Goal: Task Accomplishment & Management: Manage account settings

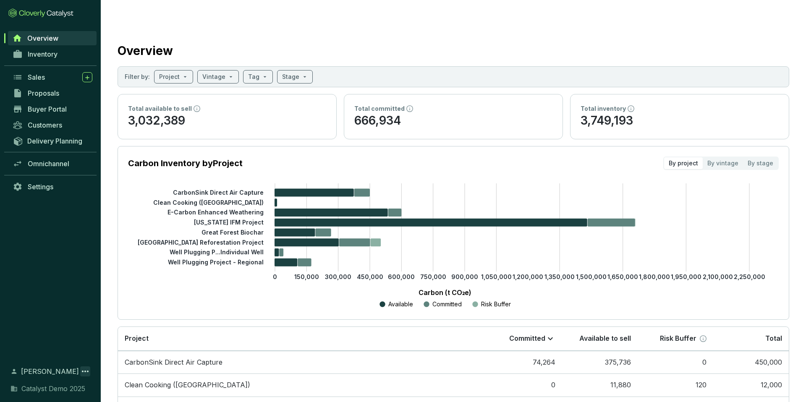
click at [85, 371] on icon at bounding box center [85, 372] width 7 height 2
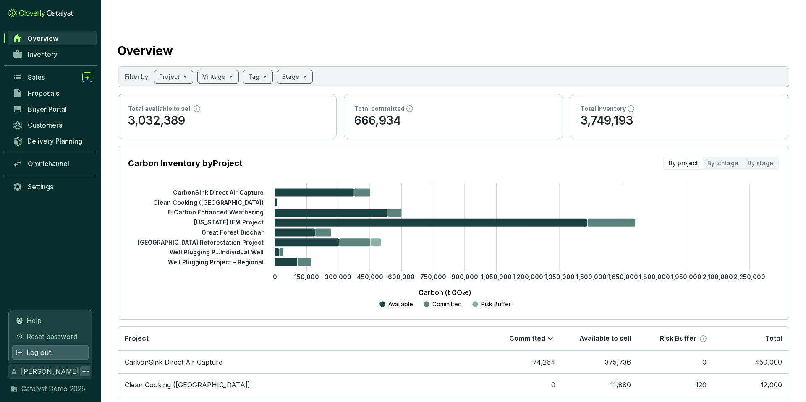
click at [73, 353] on div "Log out" at bounding box center [50, 353] width 76 height 14
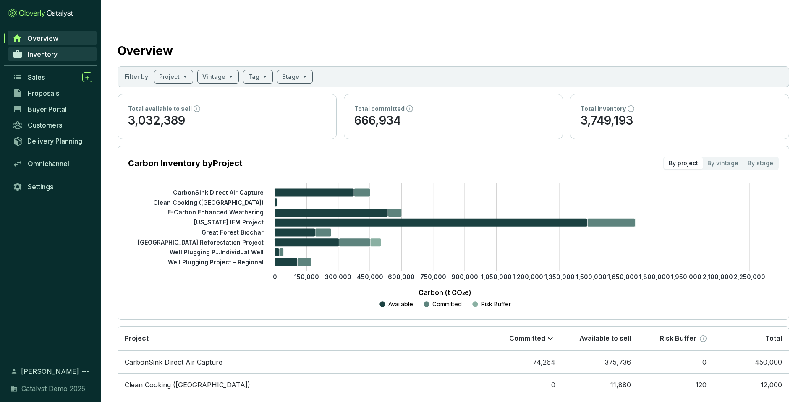
click at [52, 54] on span "Inventory" at bounding box center [43, 54] width 30 height 8
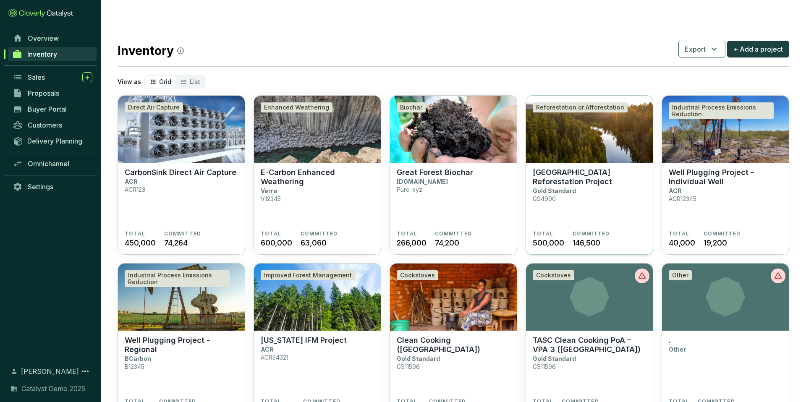
click at [578, 181] on section "Great Oaks Reforestation Project Gold Standard GS4990" at bounding box center [589, 199] width 113 height 63
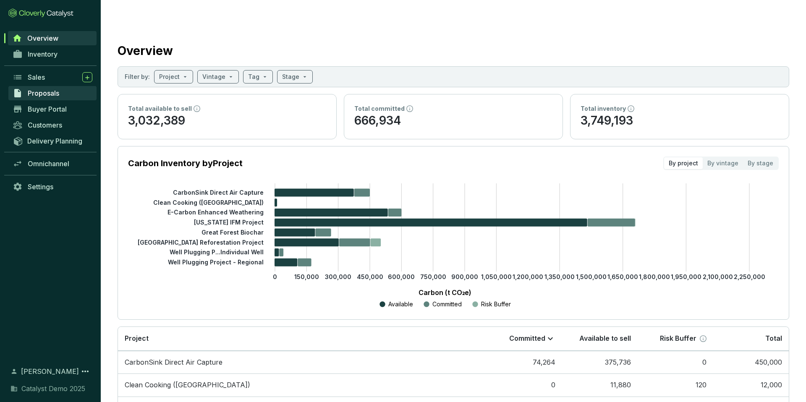
click at [63, 87] on link "Proposals" at bounding box center [52, 93] width 88 height 14
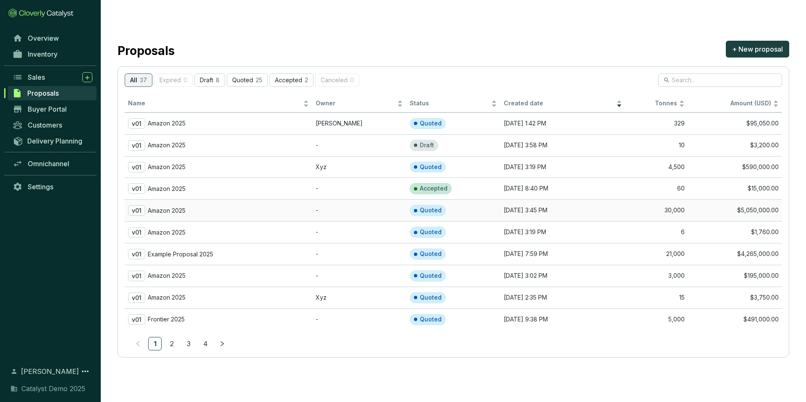
click at [240, 205] on div "v01 Amazon 2025" at bounding box center [218, 210] width 181 height 10
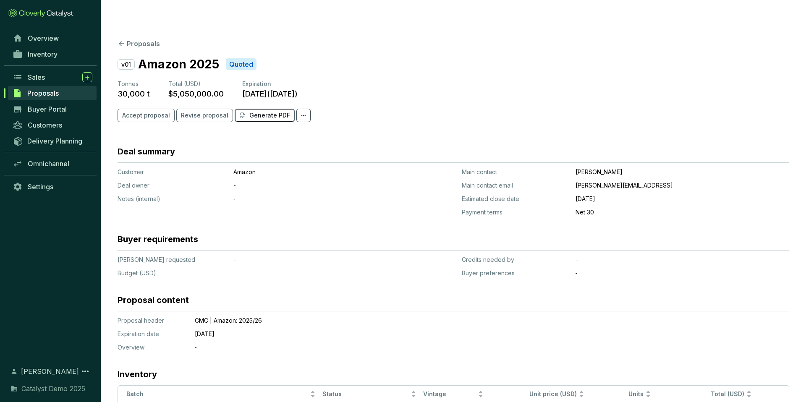
click at [249, 109] on button "Generate PDF" at bounding box center [265, 115] width 60 height 13
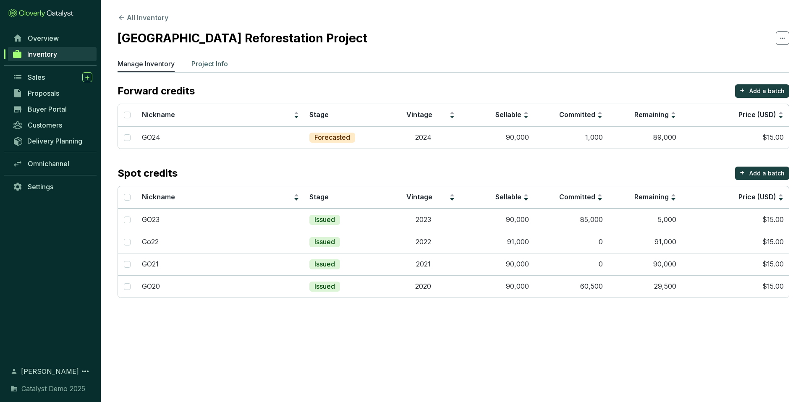
click at [211, 63] on p "Project Info" at bounding box center [209, 64] width 37 height 10
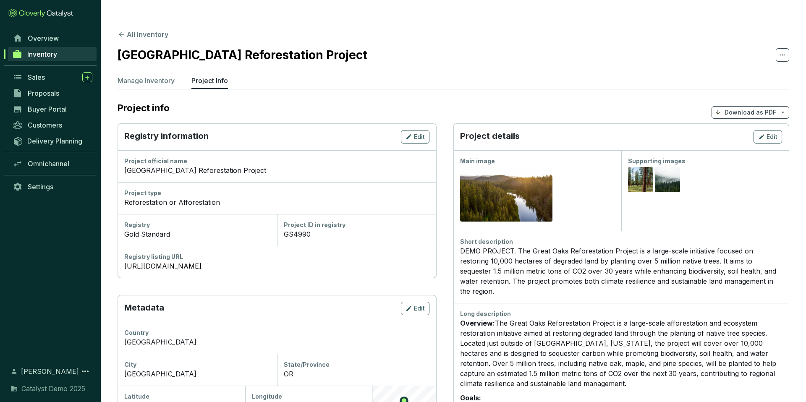
click at [732, 108] on p "Download as PDF" at bounding box center [751, 112] width 52 height 8
click at [740, 118] on span "Show pricing" at bounding box center [750, 115] width 38 height 7
click at [47, 112] on span "Buyer Portal" at bounding box center [47, 109] width 39 height 8
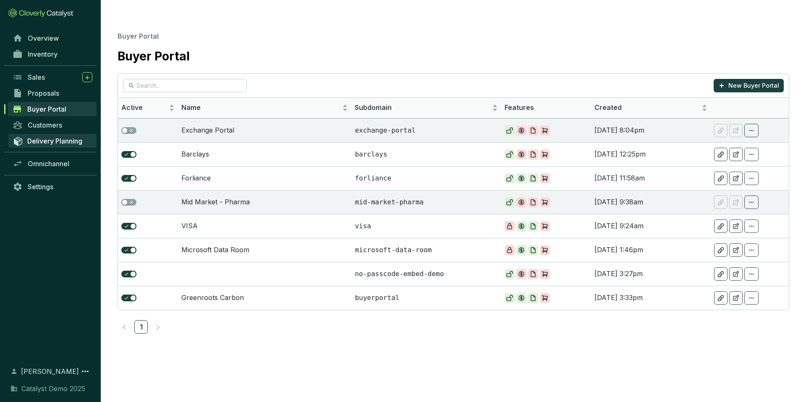
click at [47, 144] on span "Delivery Planning" at bounding box center [54, 141] width 55 height 8
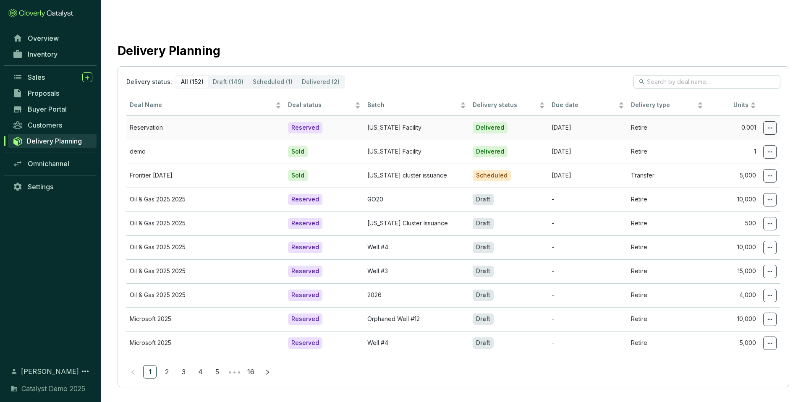
click at [652, 116] on td "Retire" at bounding box center [667, 128] width 79 height 24
click at [630, 116] on td "Retire" at bounding box center [667, 128] width 79 height 24
click at [769, 123] on icon at bounding box center [770, 128] width 7 height 10
click at [750, 134] on span "Edit delivery details" at bounding box center [739, 133] width 58 height 7
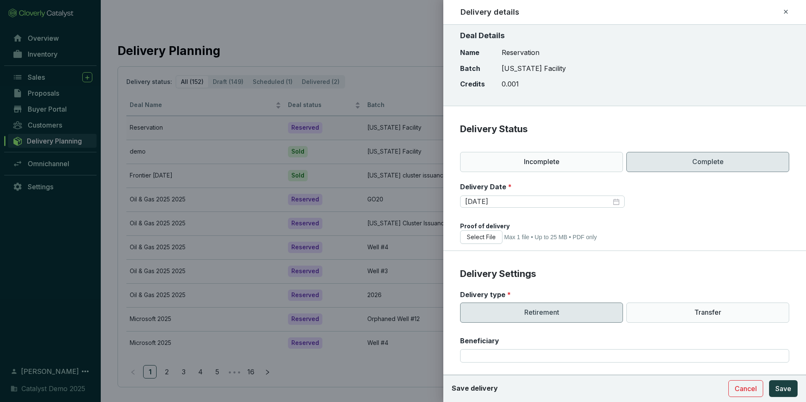
scroll to position [21, 0]
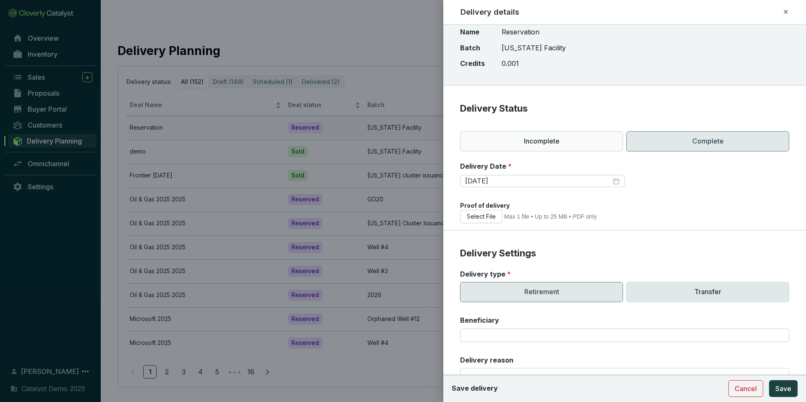
click at [686, 289] on p "Transfer" at bounding box center [707, 292] width 163 height 20
click at [562, 296] on p "Retirement" at bounding box center [541, 292] width 163 height 20
click at [750, 393] on span "Cancel" at bounding box center [746, 389] width 22 height 10
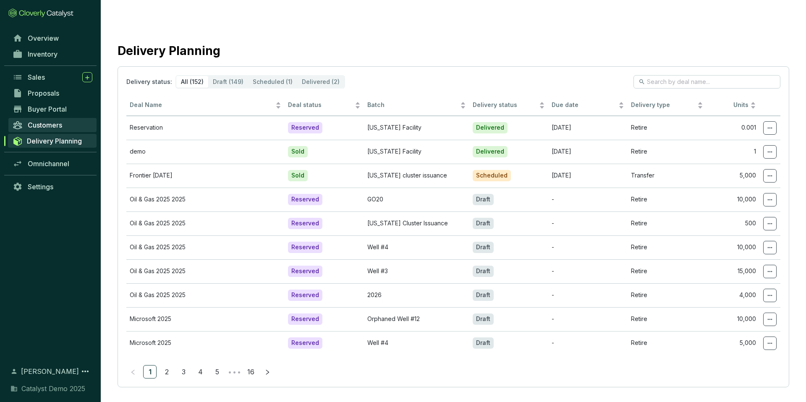
click at [49, 127] on span "Customers" at bounding box center [45, 125] width 34 height 8
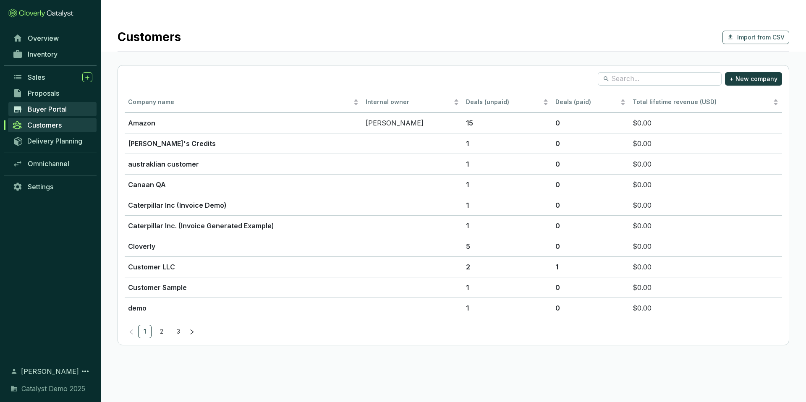
click at [45, 108] on span "Buyer Portal" at bounding box center [47, 109] width 39 height 8
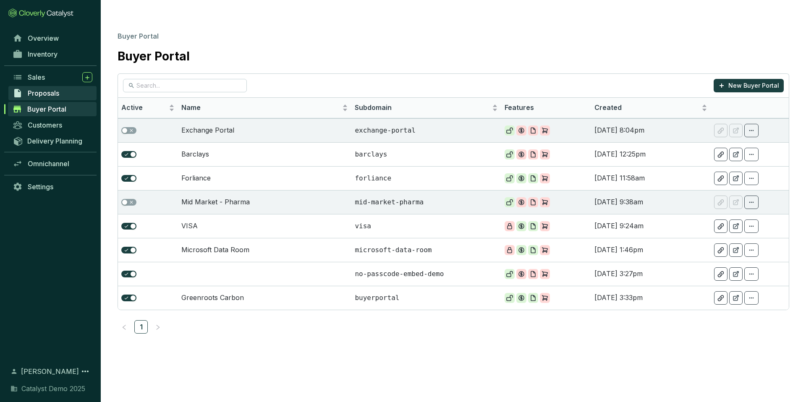
click at [42, 97] on span "Proposals" at bounding box center [43, 93] width 31 height 8
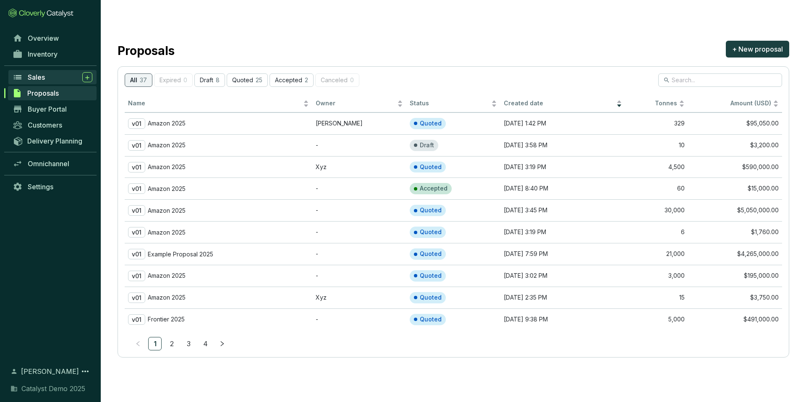
click at [44, 78] on span "Sales" at bounding box center [36, 77] width 17 height 8
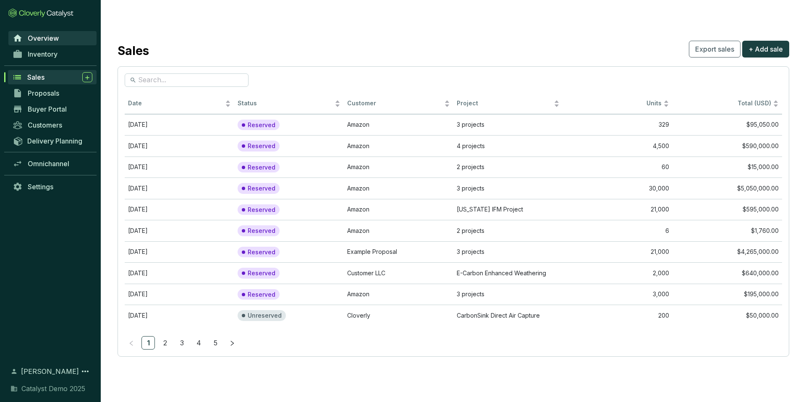
click at [47, 36] on span "Overview" at bounding box center [43, 38] width 31 height 8
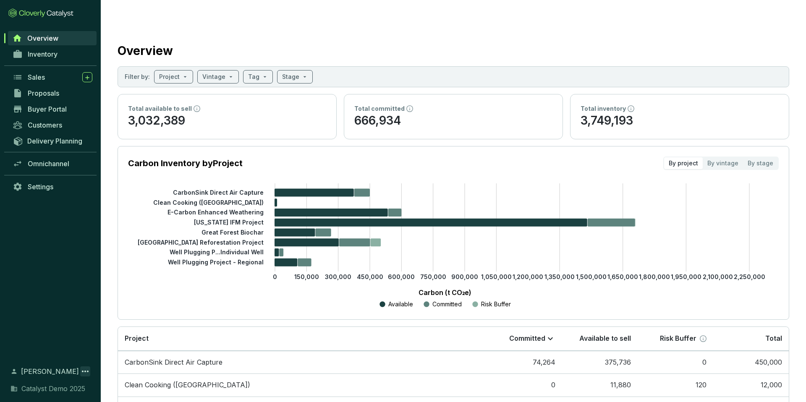
click at [86, 371] on icon at bounding box center [85, 372] width 10 height 10
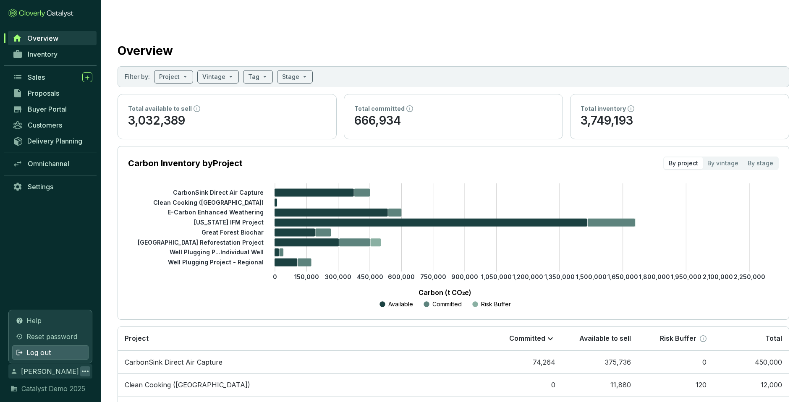
click at [58, 353] on div "Log out" at bounding box center [50, 353] width 76 height 14
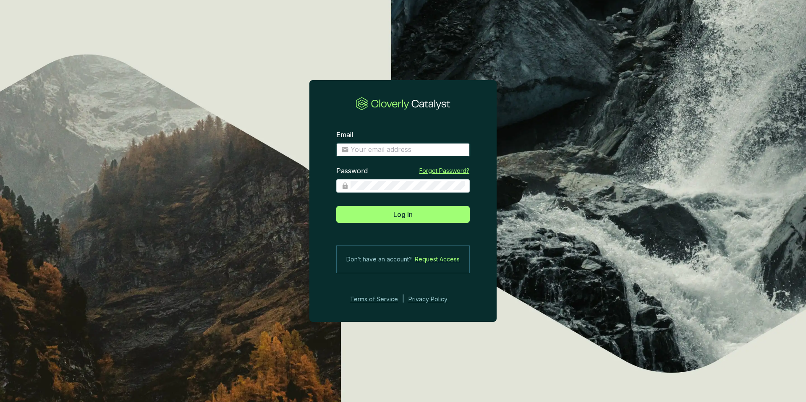
click at [427, 149] on input "Email" at bounding box center [408, 149] width 114 height 9
type input "charley+demo@cloverly.com"
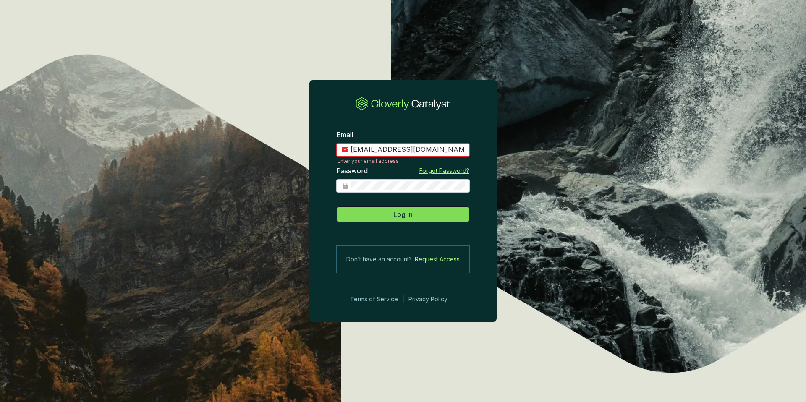
click at [417, 214] on button "Log In" at bounding box center [403, 214] width 134 height 17
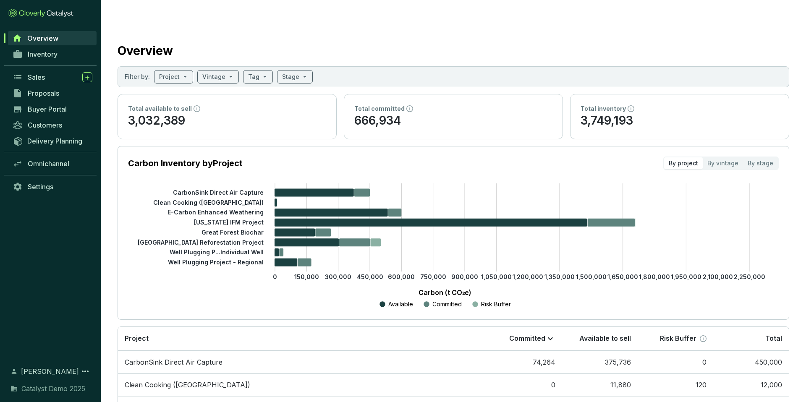
click at [440, 113] on p "666,934" at bounding box center [453, 121] width 198 height 16
click at [227, 94] on div "Total available to sell 3,032,389" at bounding box center [227, 116] width 218 height 45
click at [267, 128] on section "Overview Filter by: Project Vintage Tag Stage Total available to sell 3,032,389…" at bounding box center [453, 298] width 705 height 563
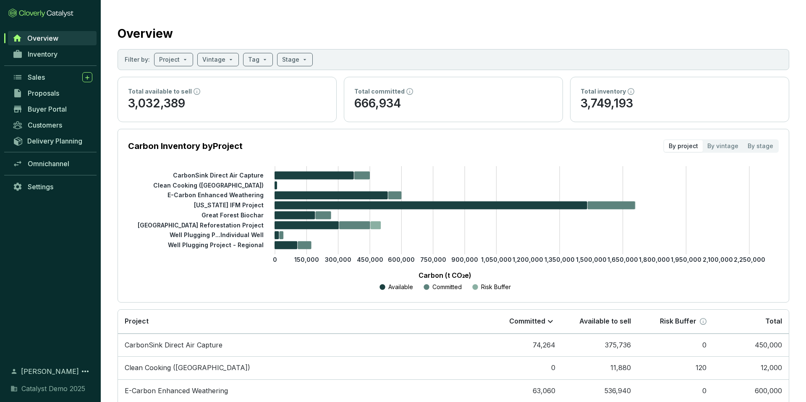
scroll to position [12, 0]
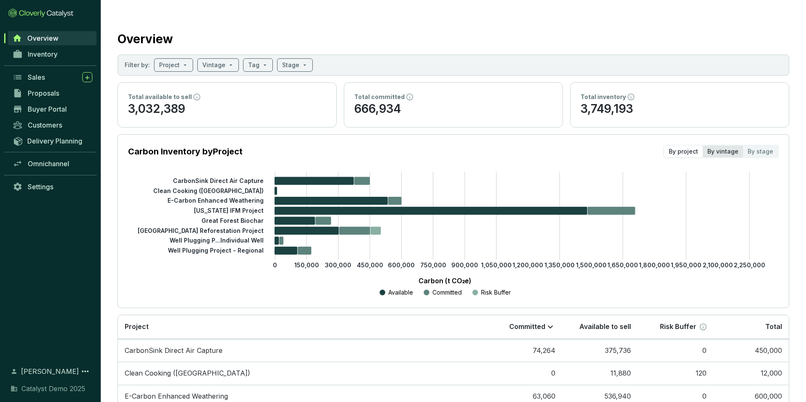
click at [719, 146] on div "By vintage" at bounding box center [723, 152] width 40 height 12
click at [703, 146] on input "By vintage" at bounding box center [703, 146] width 0 height 0
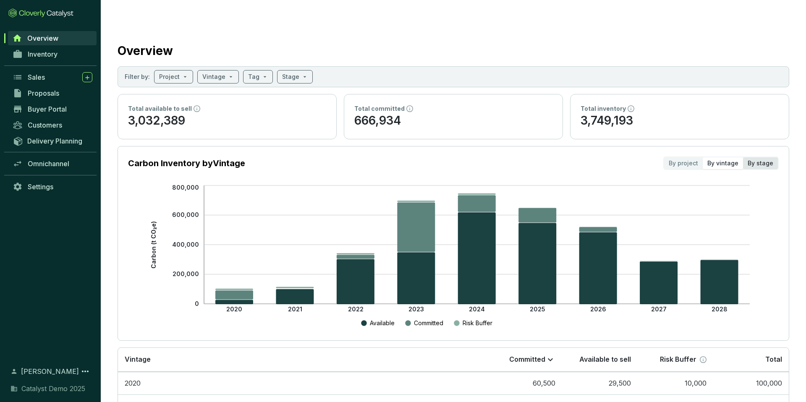
click at [763, 157] on div "By stage" at bounding box center [760, 163] width 35 height 12
click at [743, 157] on input "By stage" at bounding box center [743, 157] width 0 height 0
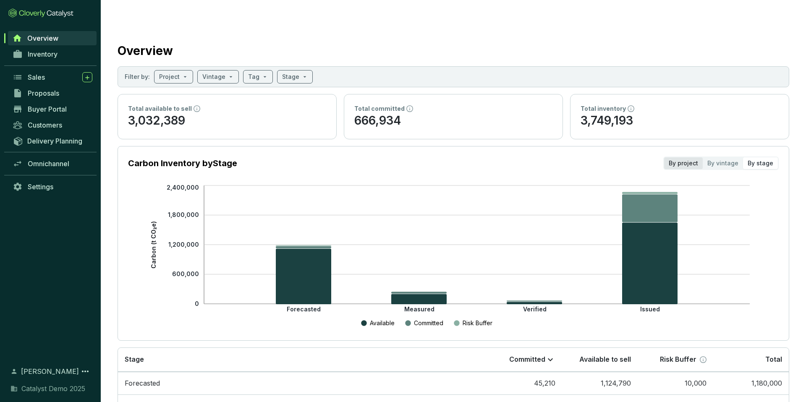
click at [682, 157] on div "By project" at bounding box center [683, 163] width 39 height 12
click at [664, 157] on input "By project" at bounding box center [664, 157] width 0 height 0
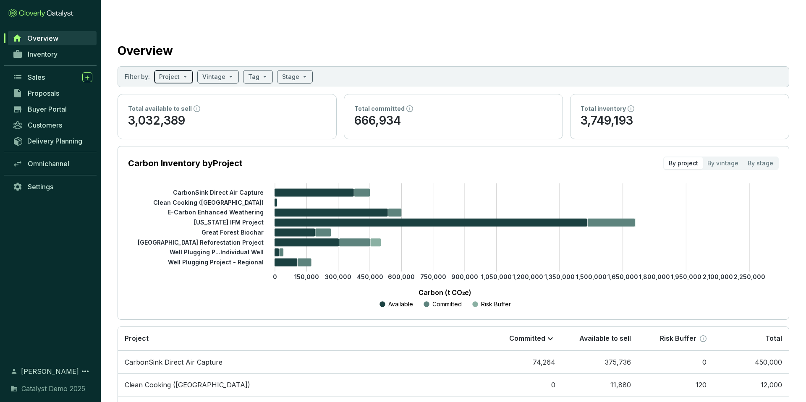
click at [178, 71] on input "search" at bounding box center [169, 77] width 21 height 13
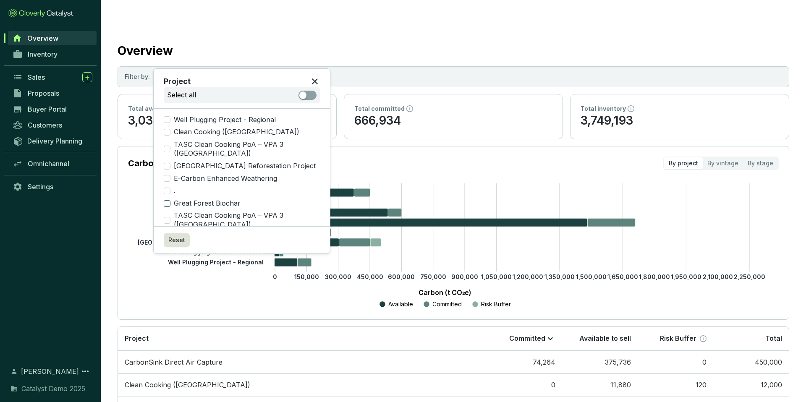
click at [168, 200] on input "Great Forest Biochar" at bounding box center [167, 203] width 7 height 7
checkbox input "true"
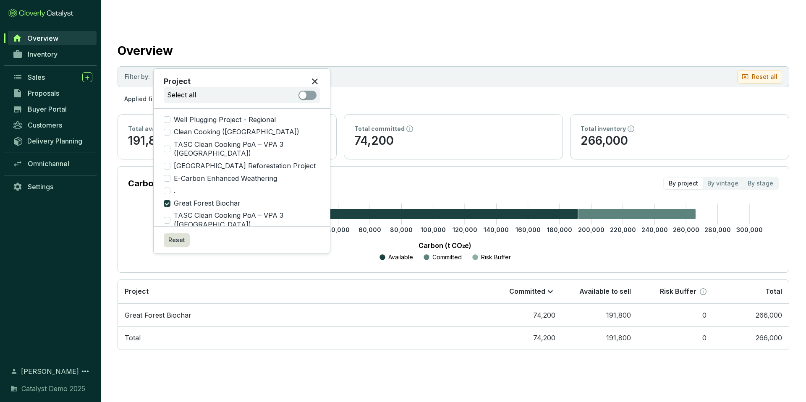
click at [223, 71] on input "search" at bounding box center [222, 77] width 23 height 13
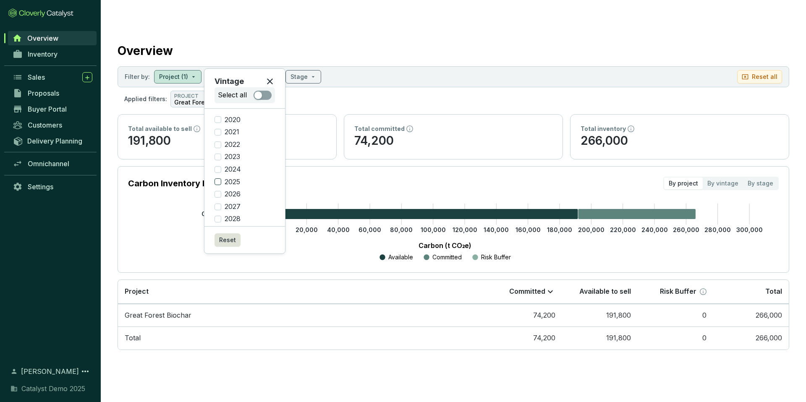
click at [219, 184] on input "2025" at bounding box center [218, 181] width 7 height 7
checkbox input "true"
click at [392, 94] on section "Overview Filter by: Project (1) Vintage (1) Tag Stage Reset all Applied filters…" at bounding box center [453, 194] width 705 height 355
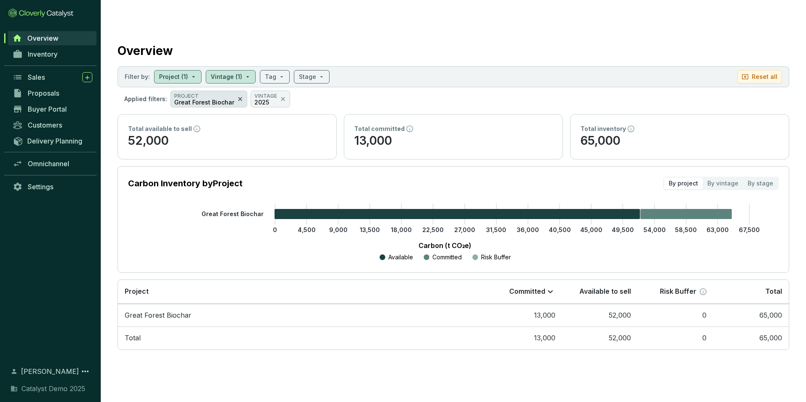
click at [237, 94] on icon at bounding box center [240, 99] width 7 height 10
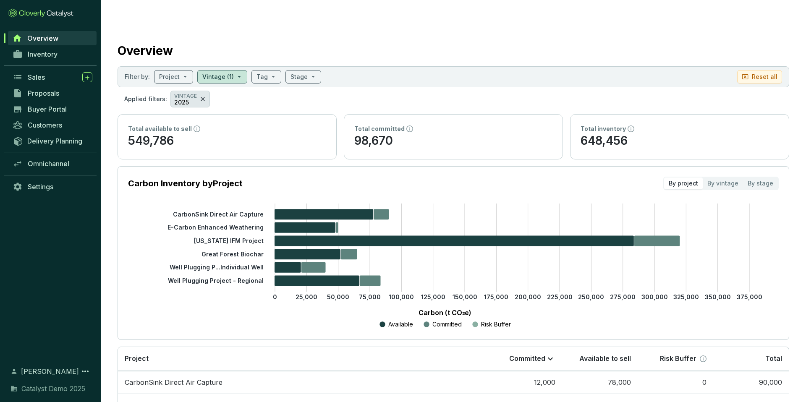
click at [201, 97] on icon at bounding box center [203, 99] width 4 height 4
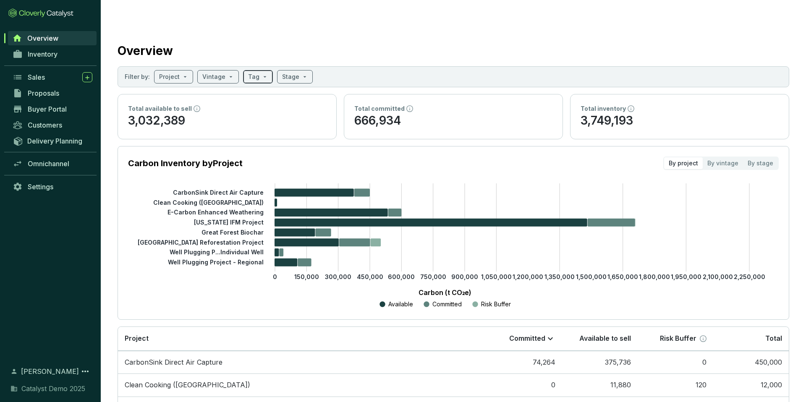
click at [262, 71] on span at bounding box center [258, 77] width 20 height 13
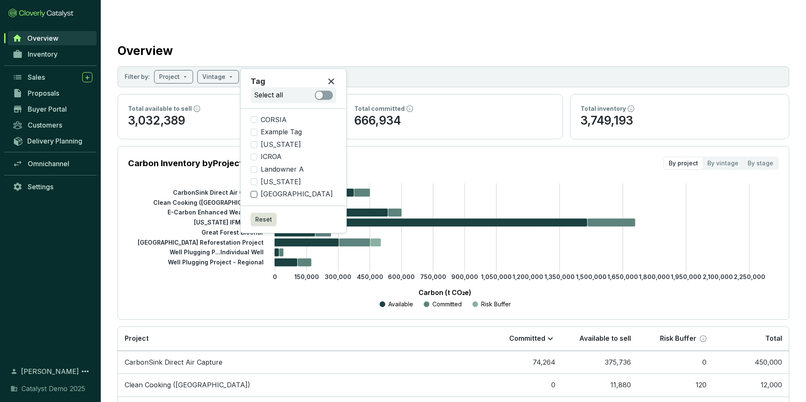
click at [255, 196] on input "Zambia" at bounding box center [254, 194] width 7 height 7
checkbox input "true"
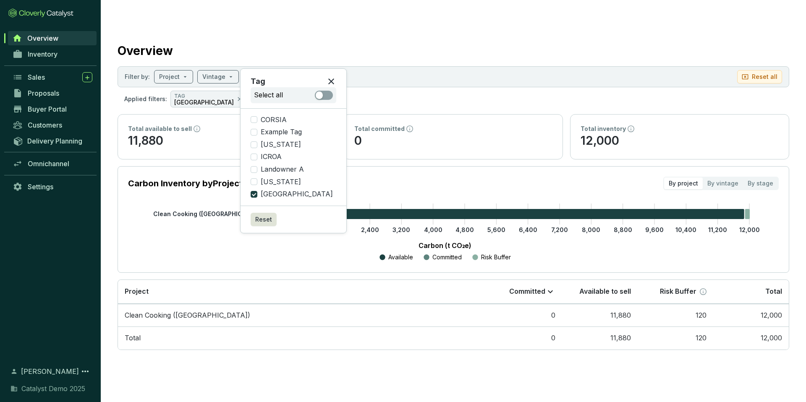
click at [395, 177] on section "Carbon Inventory by Project By project By vintage By stage" at bounding box center [453, 183] width 651 height 13
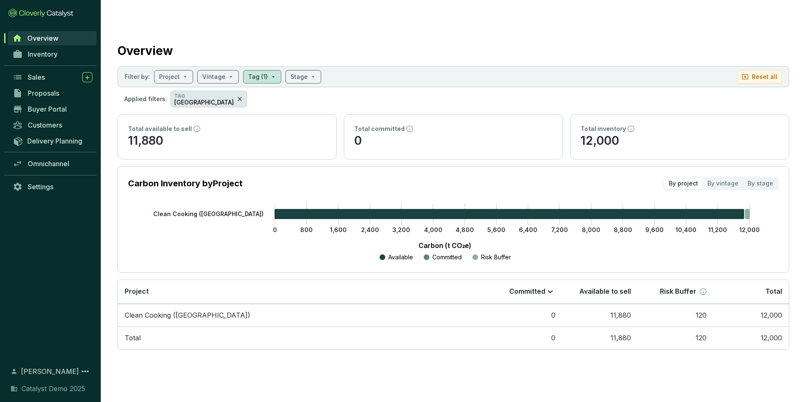
click at [236, 94] on icon at bounding box center [239, 99] width 7 height 10
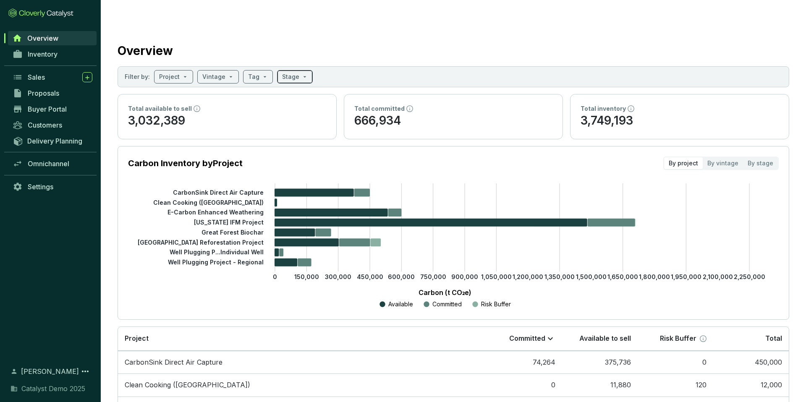
click at [298, 71] on span at bounding box center [295, 77] width 26 height 13
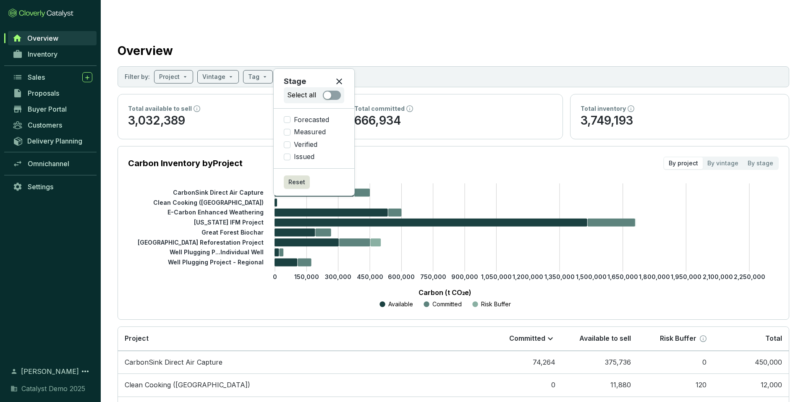
click at [342, 77] on icon at bounding box center [339, 81] width 10 height 10
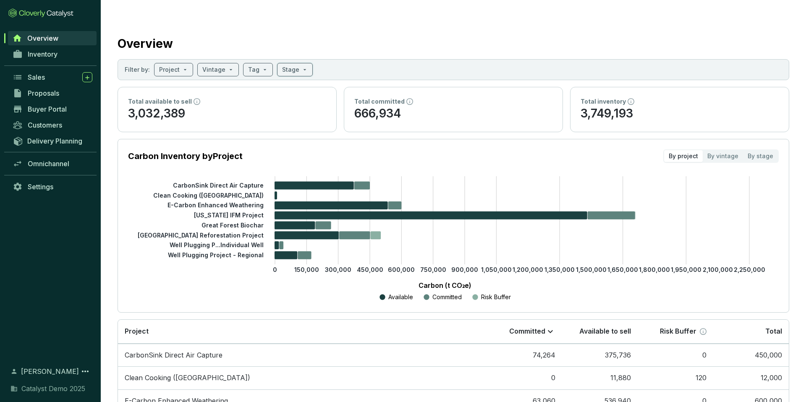
scroll to position [8, 0]
click at [71, 57] on link "Inventory" at bounding box center [52, 54] width 88 height 14
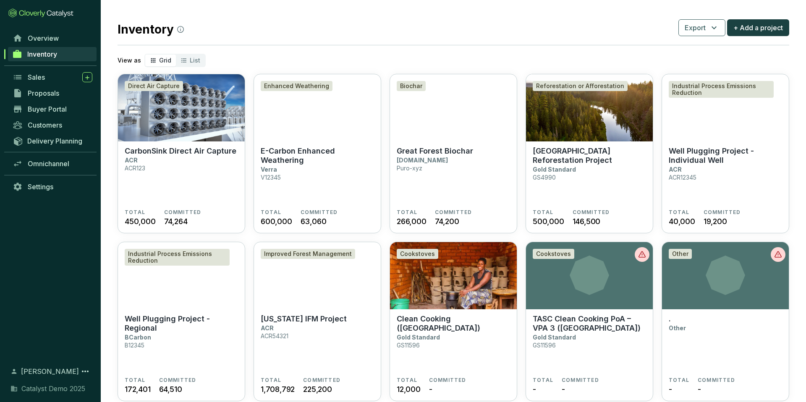
scroll to position [24, 0]
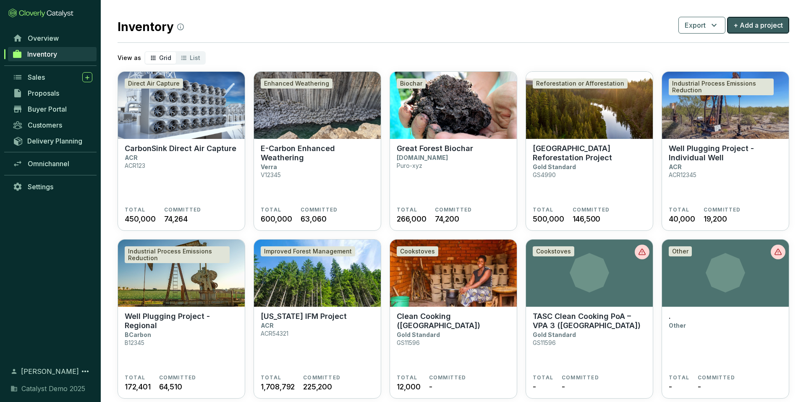
click at [749, 20] on span "+ Add a project" at bounding box center [759, 25] width 50 height 10
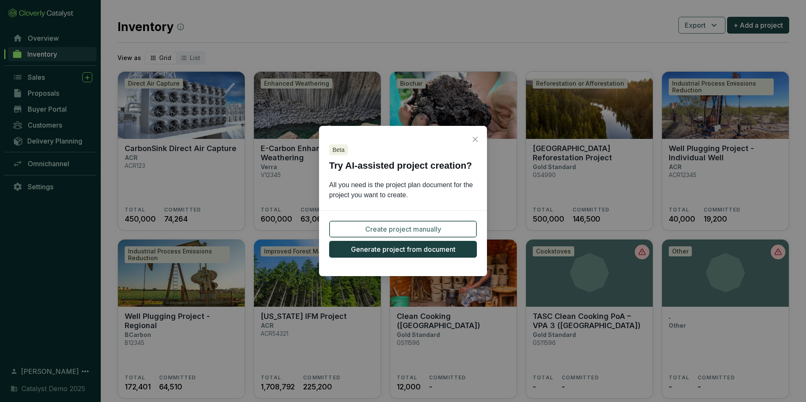
click at [429, 228] on span "Create project manually" at bounding box center [403, 229] width 76 height 10
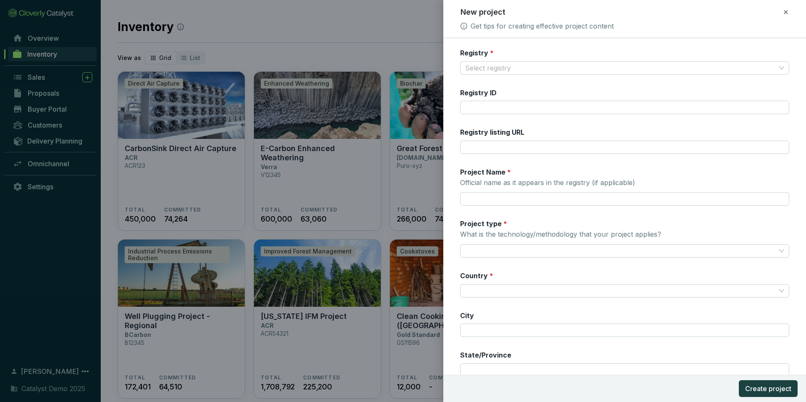
scroll to position [2, 0]
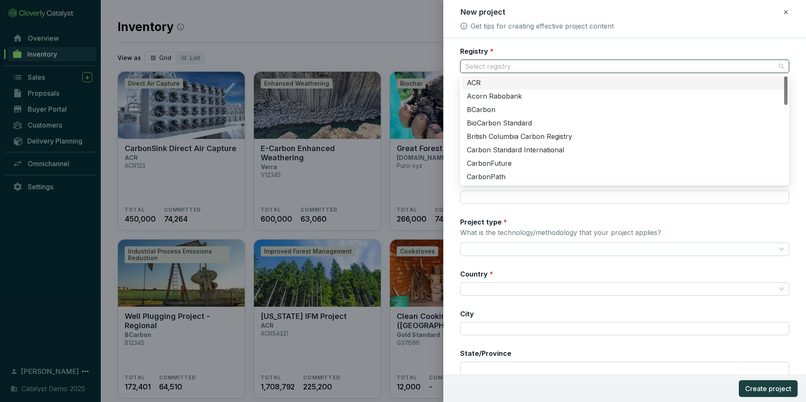
click at [550, 69] on input "Registry *" at bounding box center [620, 66] width 311 height 13
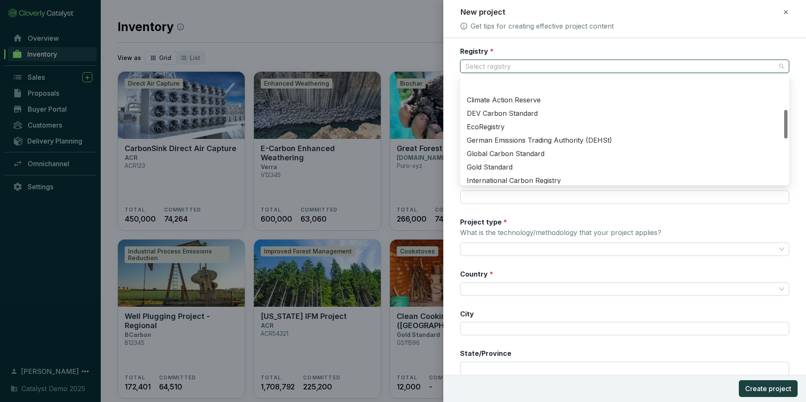
scroll to position [157, 0]
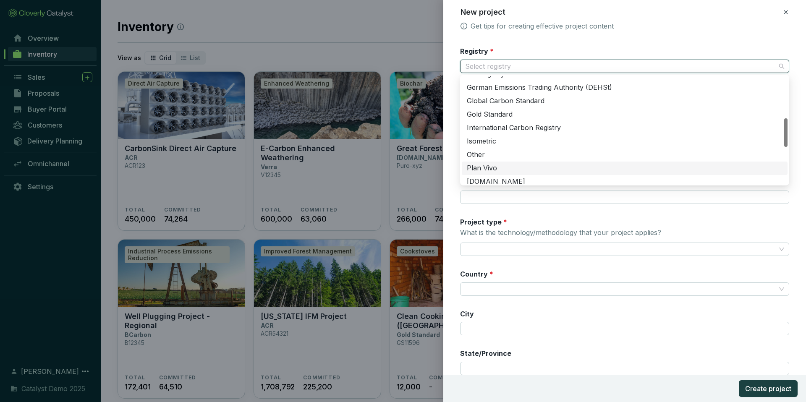
click at [518, 213] on div "Registry * Select registry Registry ID Registry listing URL Project Name * Offi…" at bounding box center [624, 241] width 329 height 389
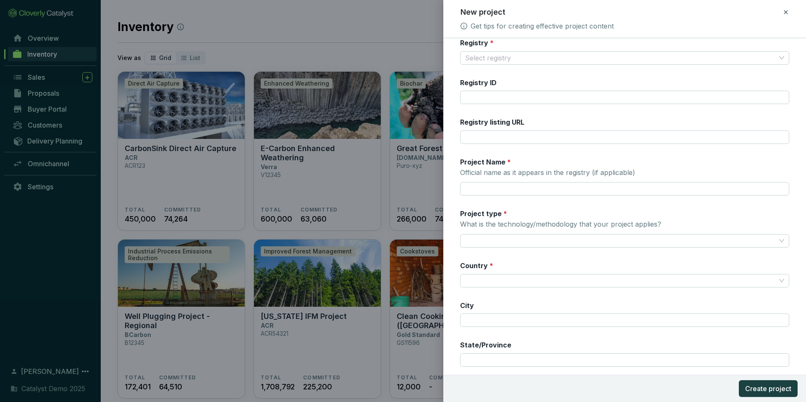
scroll to position [16, 0]
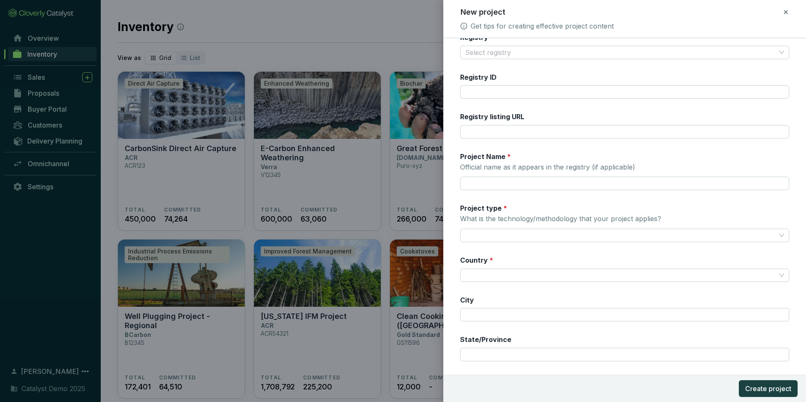
click at [787, 13] on icon at bounding box center [786, 12] width 4 height 4
click at [730, 48] on span "Discard" at bounding box center [725, 49] width 22 height 8
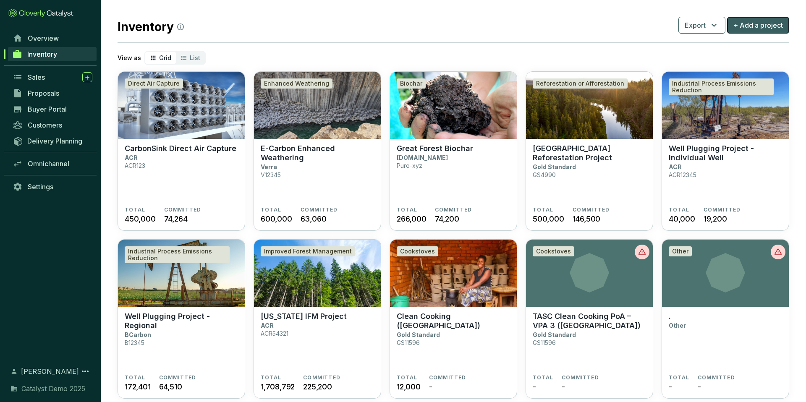
click at [763, 20] on span "+ Add a project" at bounding box center [759, 25] width 50 height 10
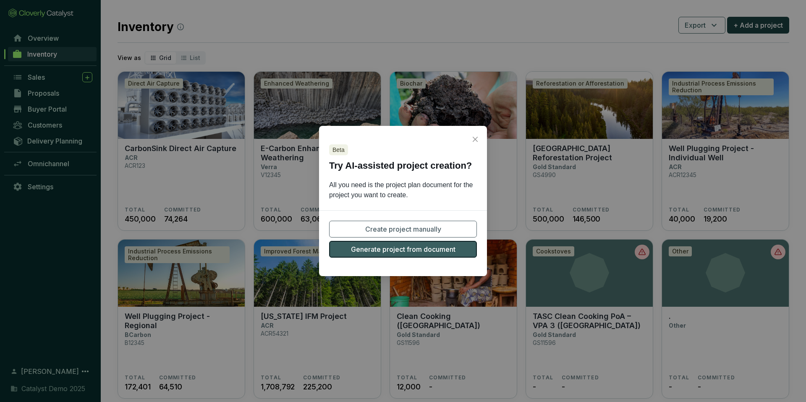
click at [401, 254] on button "Generate project from document" at bounding box center [403, 249] width 148 height 17
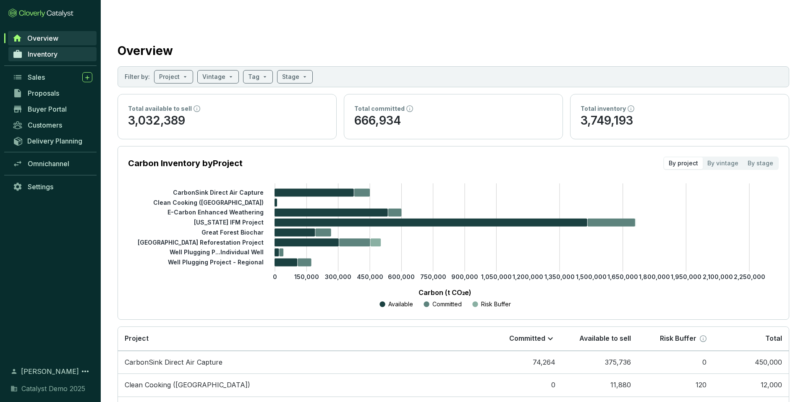
click at [53, 55] on span "Inventory" at bounding box center [43, 54] width 30 height 8
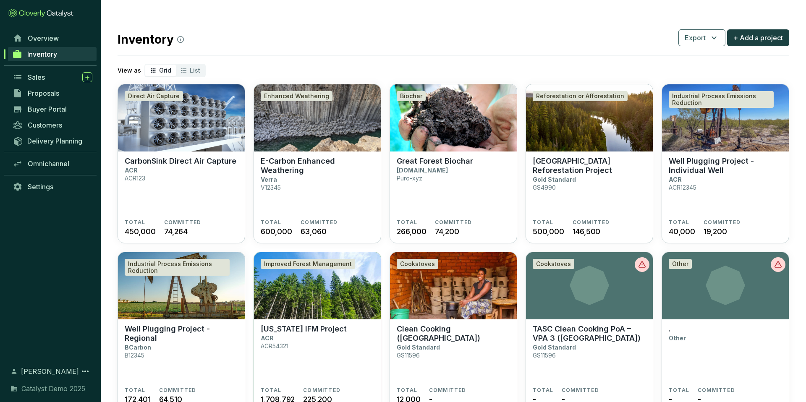
scroll to position [8, 0]
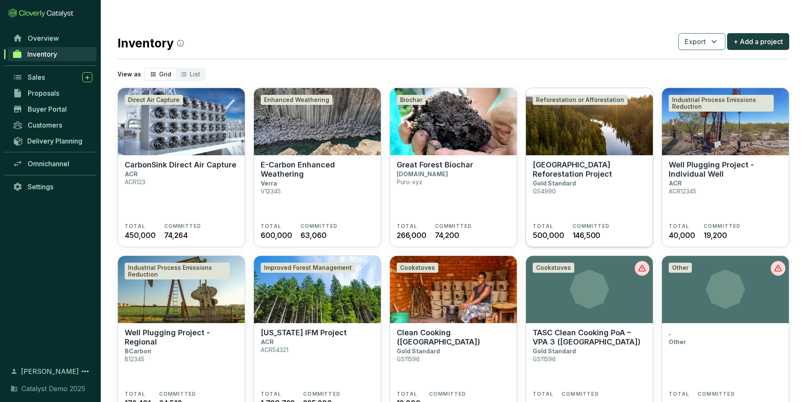
click at [596, 178] on section "Great Oaks Reforestation Project Gold Standard GS4990" at bounding box center [589, 191] width 113 height 63
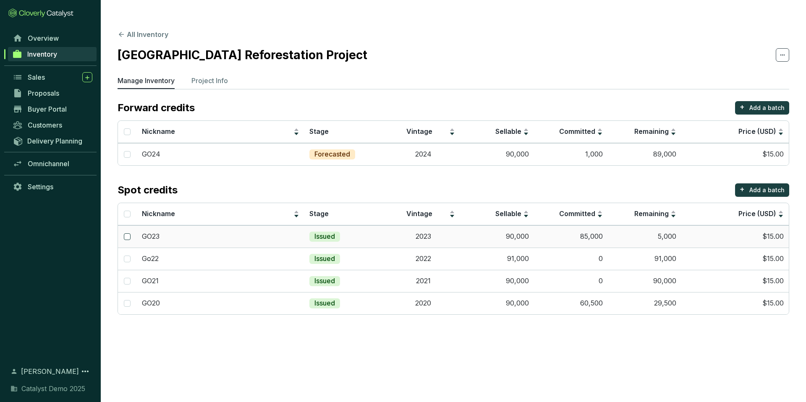
click at [126, 233] on input "checkbox" at bounding box center [127, 236] width 7 height 7
checkbox input "true"
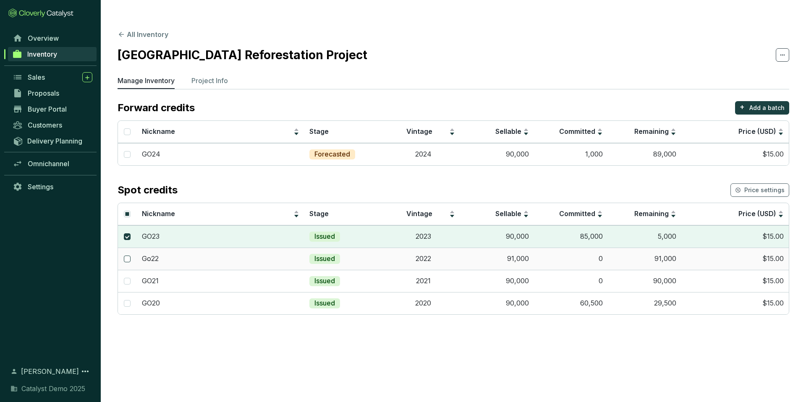
click at [126, 256] on input "checkbox" at bounding box center [127, 259] width 7 height 7
checkbox input "true"
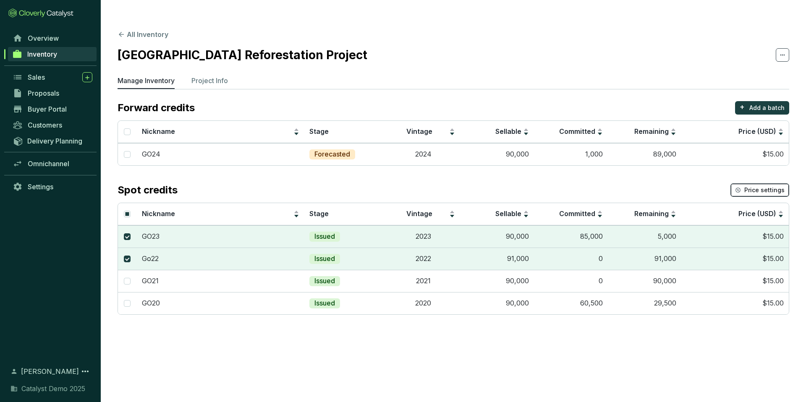
click at [750, 186] on span "Price settings" at bounding box center [764, 190] width 40 height 8
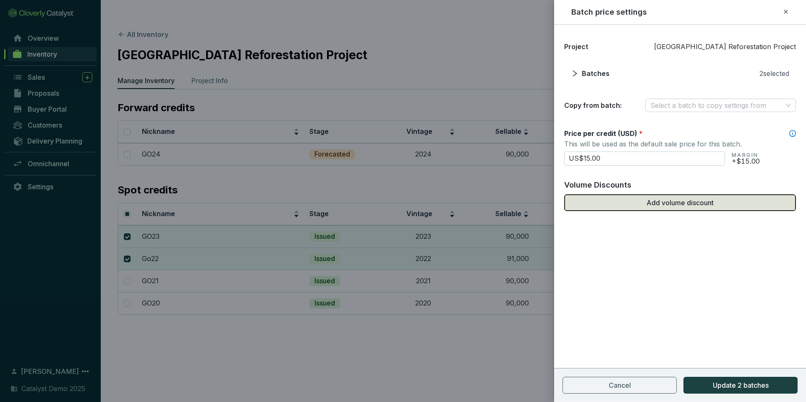
click at [643, 209] on button "Add volume discount" at bounding box center [680, 202] width 232 height 17
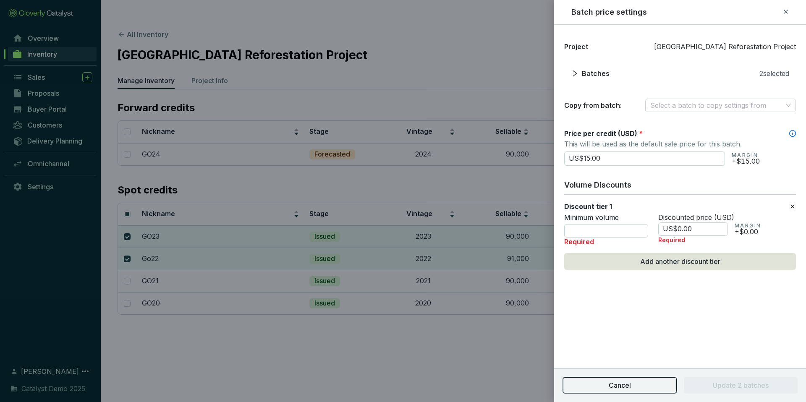
click at [610, 386] on span "Cancel" at bounding box center [620, 385] width 22 height 10
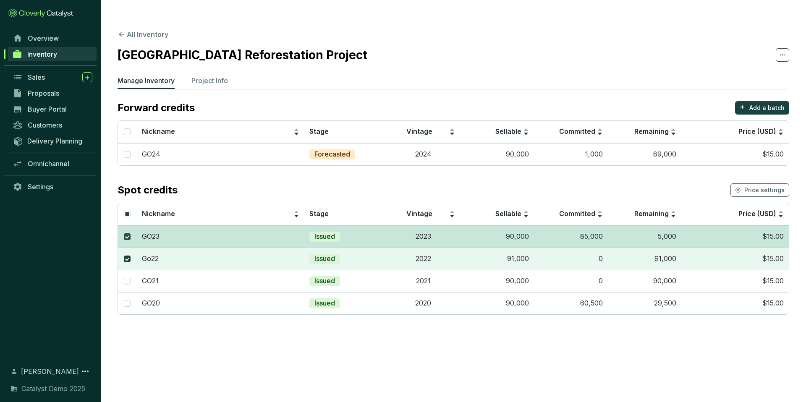
click at [126, 233] on input "checkbox" at bounding box center [127, 236] width 7 height 7
checkbox input "false"
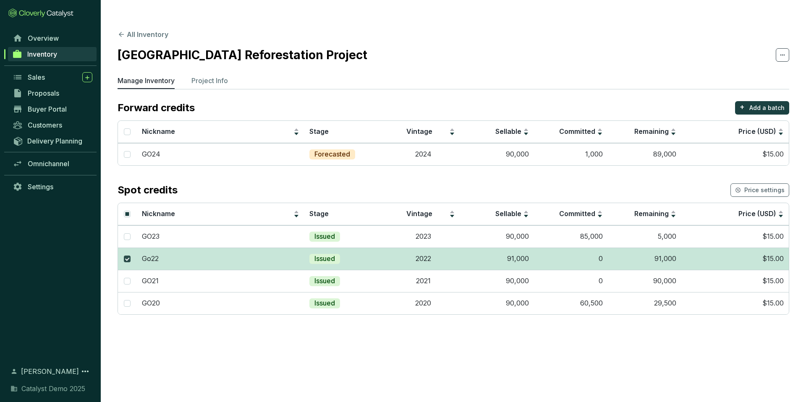
click at [128, 256] on input "checkbox" at bounding box center [127, 259] width 7 height 7
checkbox input "false"
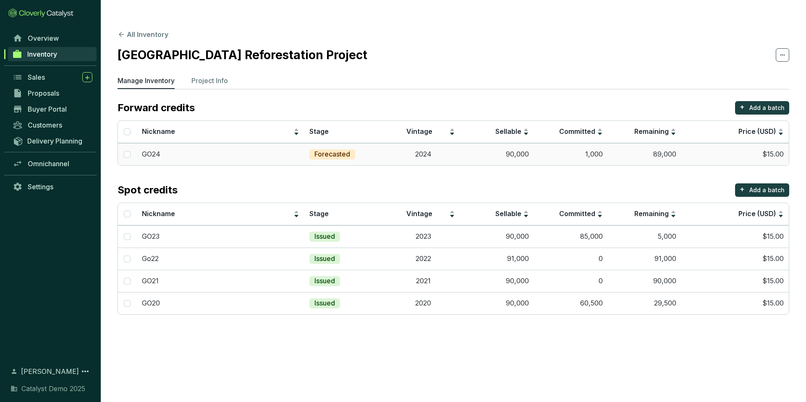
click at [370, 143] on td "Forecasted" at bounding box center [345, 154] width 82 height 22
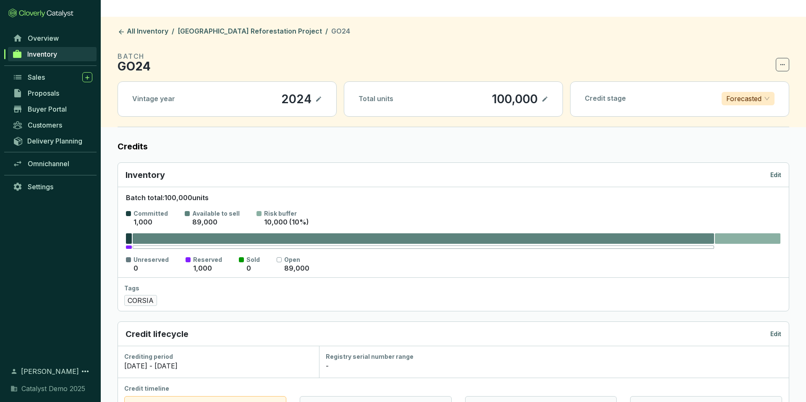
click at [320, 94] on icon at bounding box center [318, 99] width 7 height 10
click at [319, 94] on icon at bounding box center [318, 99] width 7 height 10
click at [763, 92] on span "Forecasted" at bounding box center [748, 98] width 44 height 13
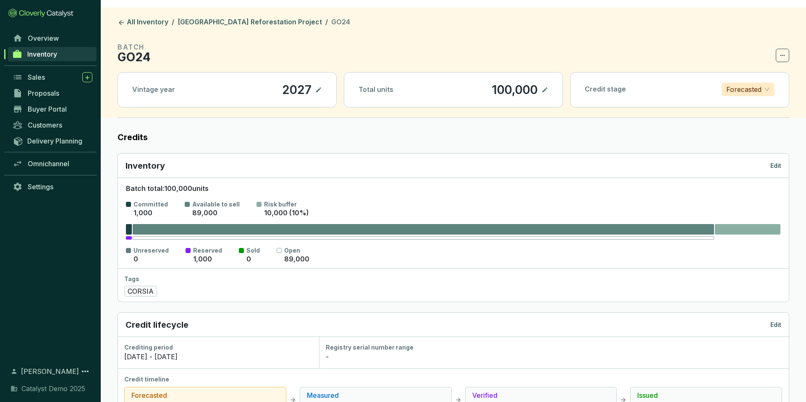
scroll to position [1, 0]
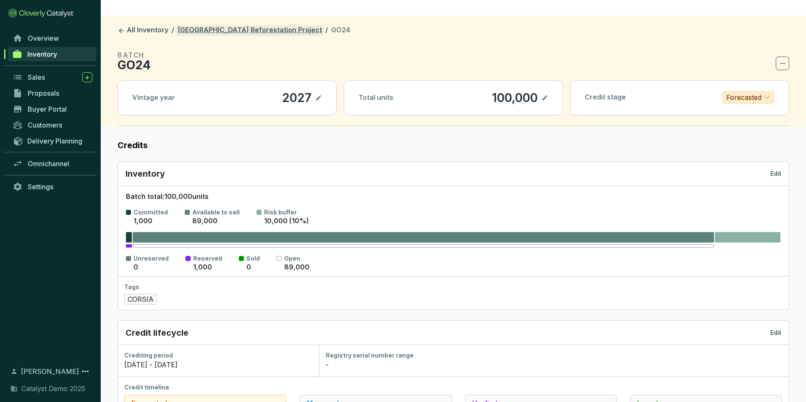
click at [223, 26] on link "[GEOGRAPHIC_DATA] Reforestation Project" at bounding box center [250, 31] width 148 height 10
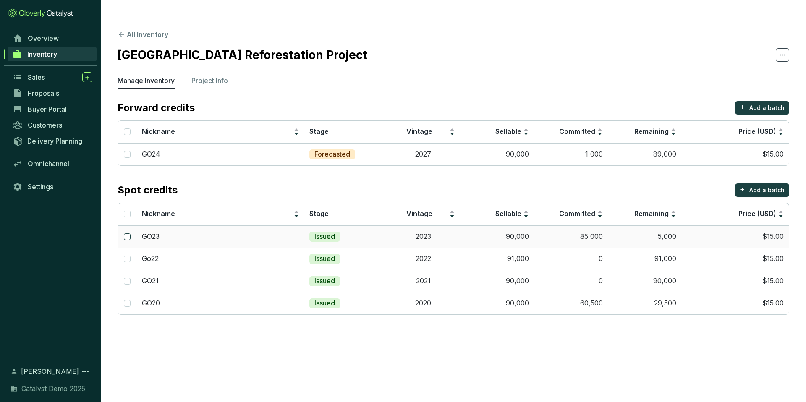
click at [127, 233] on input "checkbox" at bounding box center [127, 236] width 7 height 7
checkbox input "true"
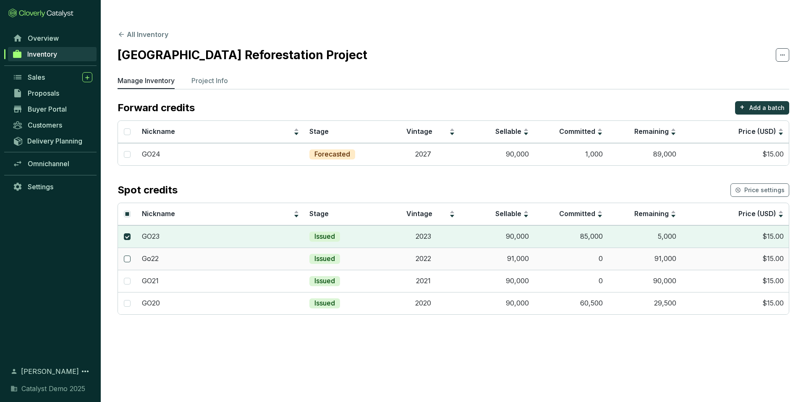
click at [125, 256] on input "checkbox" at bounding box center [127, 259] width 7 height 7
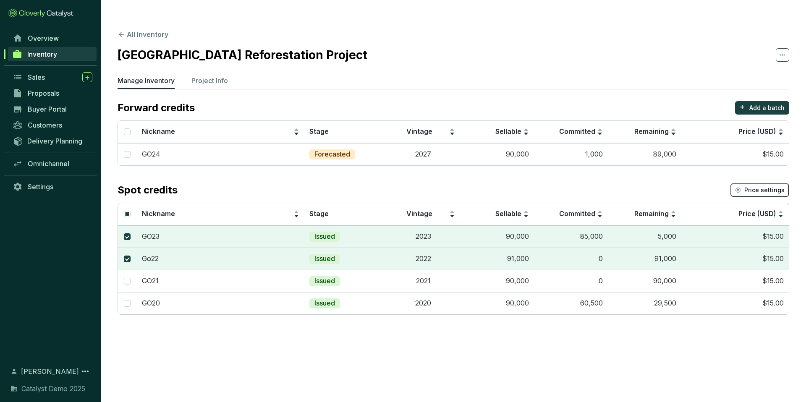
click at [760, 186] on span "Price settings" at bounding box center [764, 190] width 40 height 8
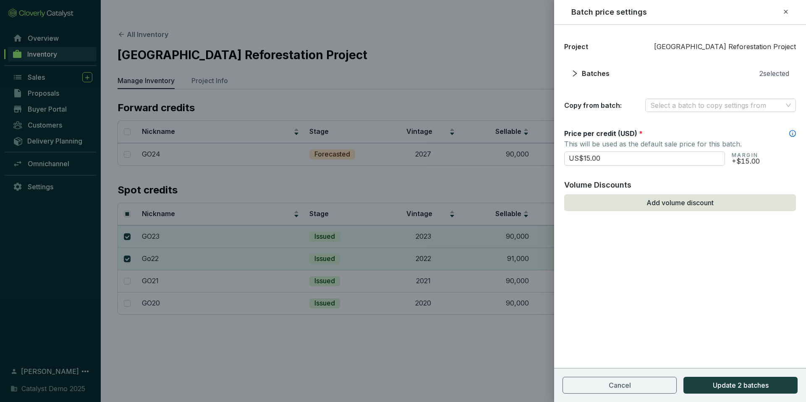
click at [727, 98] on section "Project Great Oaks Reforestation Project Batches 2 selected Copy from batch: Se…" at bounding box center [680, 77] width 232 height 71
click at [726, 104] on input "search" at bounding box center [716, 105] width 132 height 13
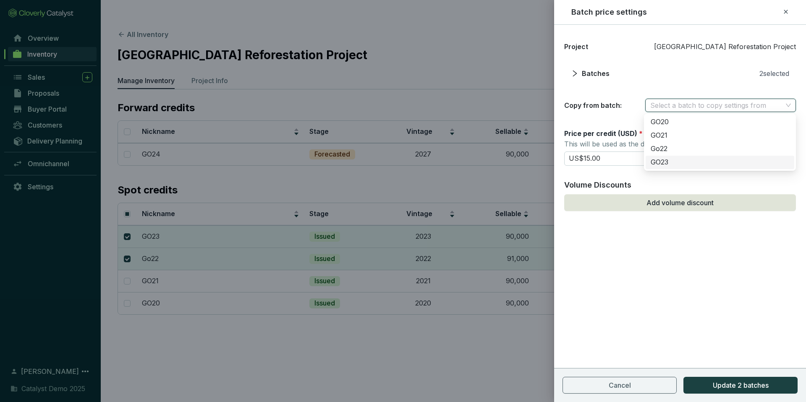
click at [619, 250] on div "Project Great Oaks Reforestation Project Batches 2 selected Copy from batch: Se…" at bounding box center [680, 146] width 252 height 223
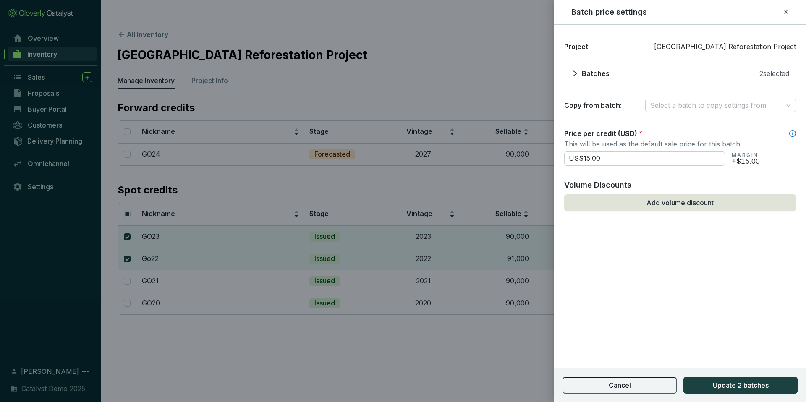
click at [630, 380] on button "Cancel" at bounding box center [620, 385] width 114 height 17
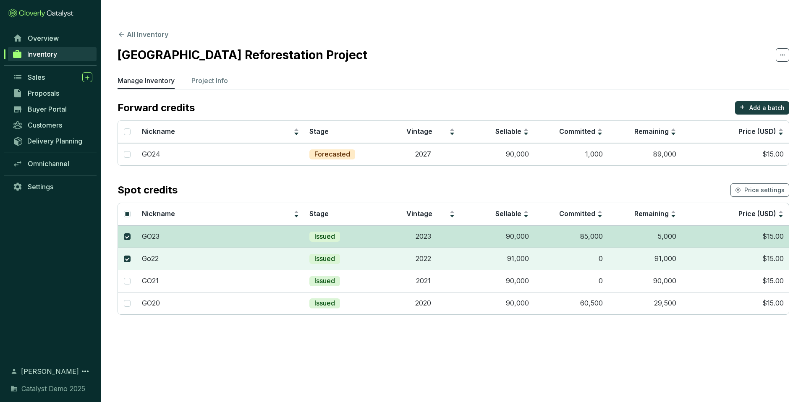
click at [123, 225] on td at bounding box center [127, 236] width 19 height 22
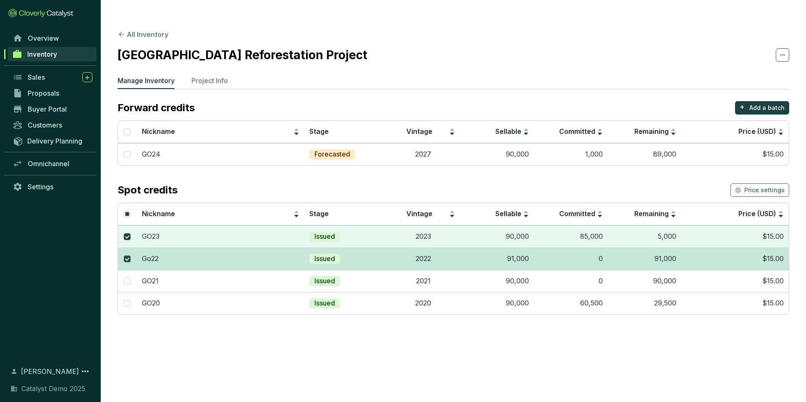
click at [129, 256] on input "checkbox" at bounding box center [127, 259] width 7 height 7
checkbox input "false"
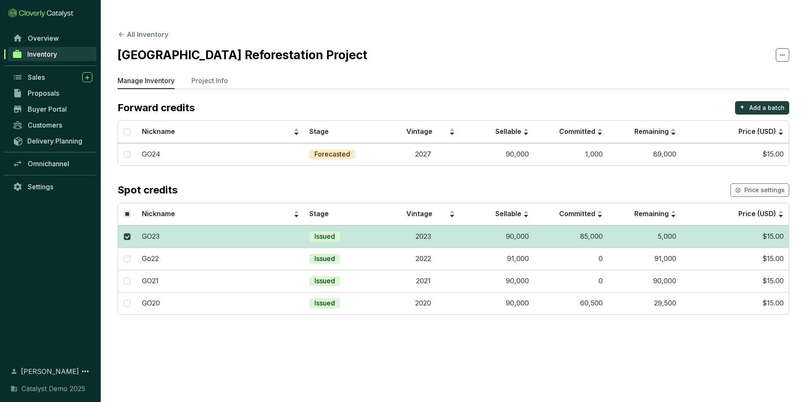
click at [128, 233] on input "checkbox" at bounding box center [127, 236] width 7 height 7
checkbox input "false"
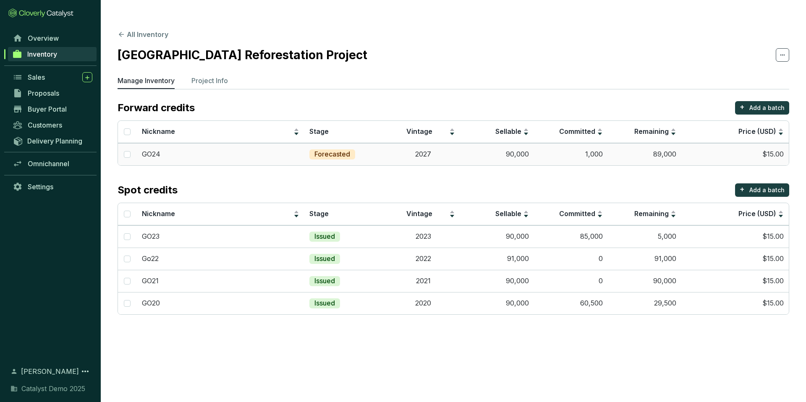
click at [226, 143] on td "GO24" at bounding box center [221, 154] width 168 height 22
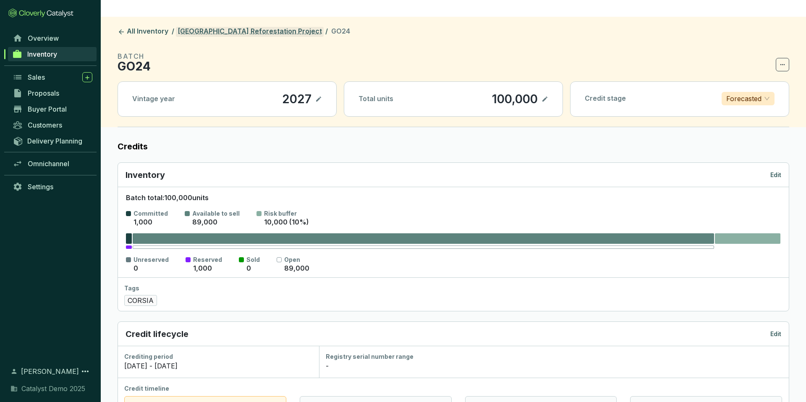
click at [235, 27] on link "[GEOGRAPHIC_DATA] Reforestation Project" at bounding box center [250, 32] width 148 height 10
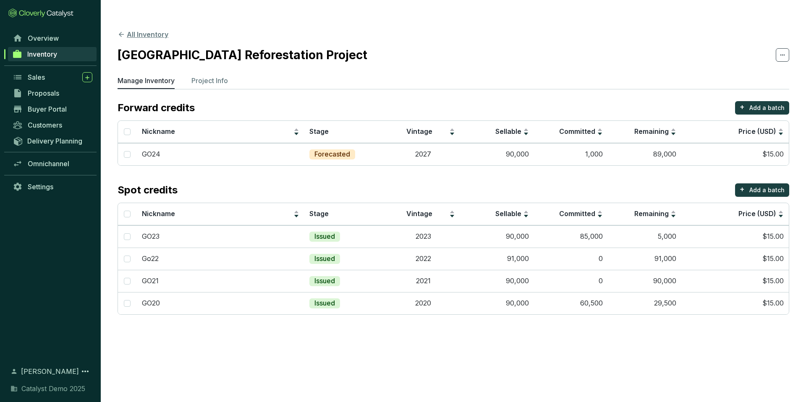
click at [143, 29] on button "All Inventory" at bounding box center [143, 34] width 51 height 10
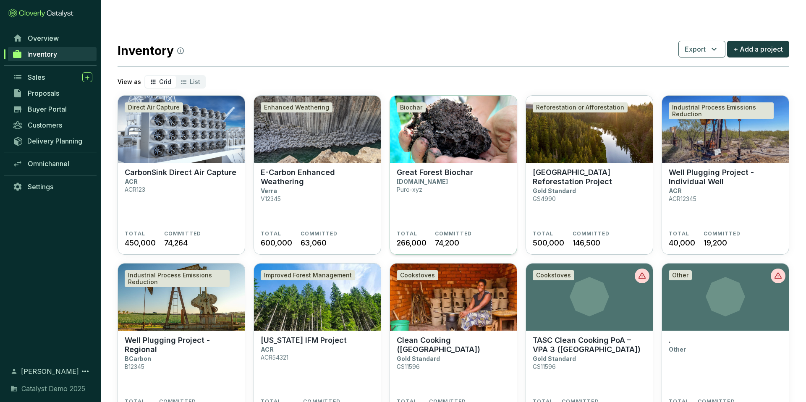
click at [465, 199] on section "Great Forest Biochar [DOMAIN_NAME] Puro-xyz" at bounding box center [453, 199] width 113 height 63
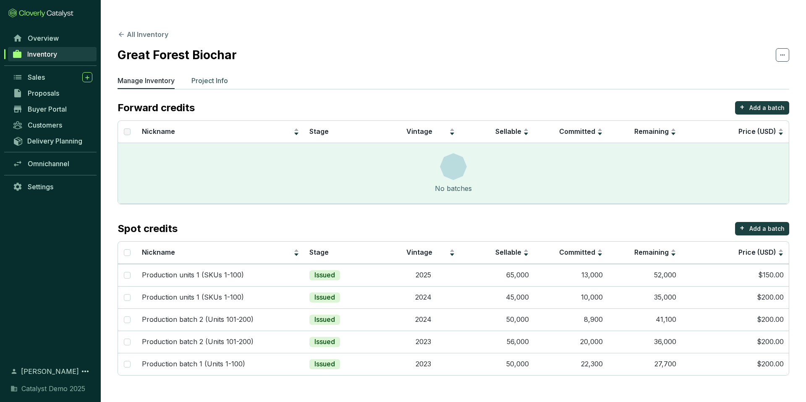
click at [213, 76] on p "Project Info" at bounding box center [209, 81] width 37 height 10
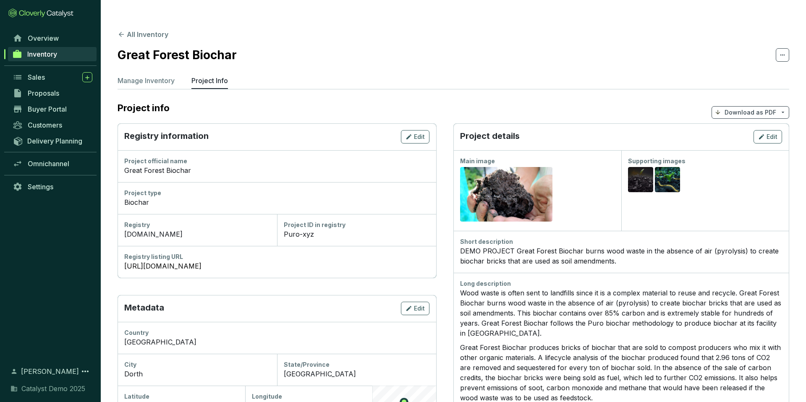
click at [738, 108] on p "Download as PDF" at bounding box center [751, 112] width 52 height 8
click at [736, 116] on span "Show pricing" at bounding box center [750, 115] width 38 height 7
click at [164, 76] on p "Manage Inventory" at bounding box center [146, 81] width 57 height 10
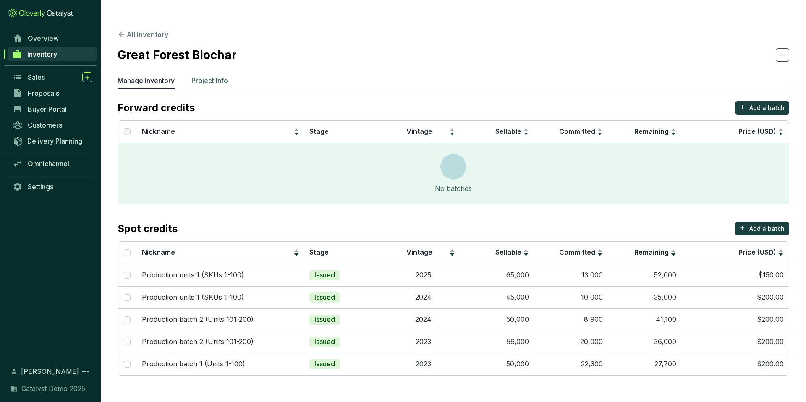
click at [215, 76] on p "Project Info" at bounding box center [209, 81] width 37 height 10
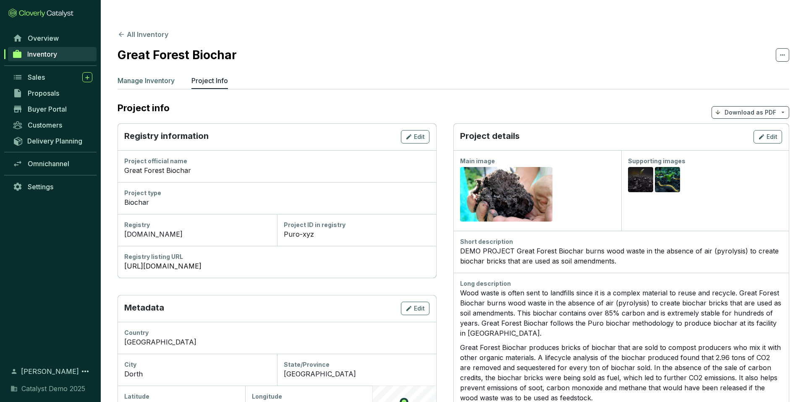
click at [145, 76] on p "Manage Inventory" at bounding box center [146, 81] width 57 height 10
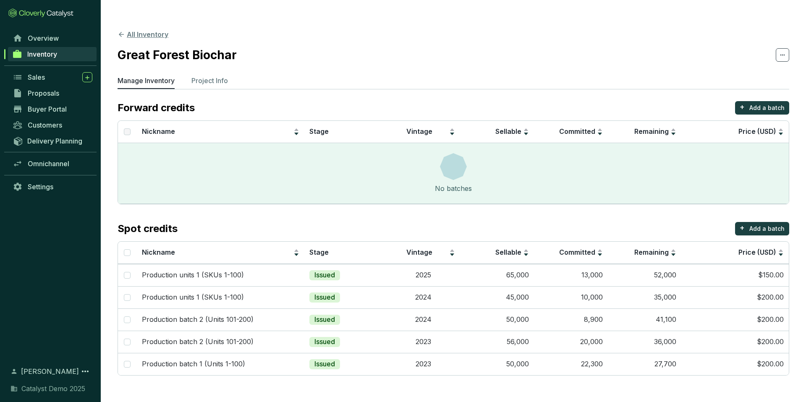
click at [123, 31] on icon at bounding box center [122, 35] width 8 height 8
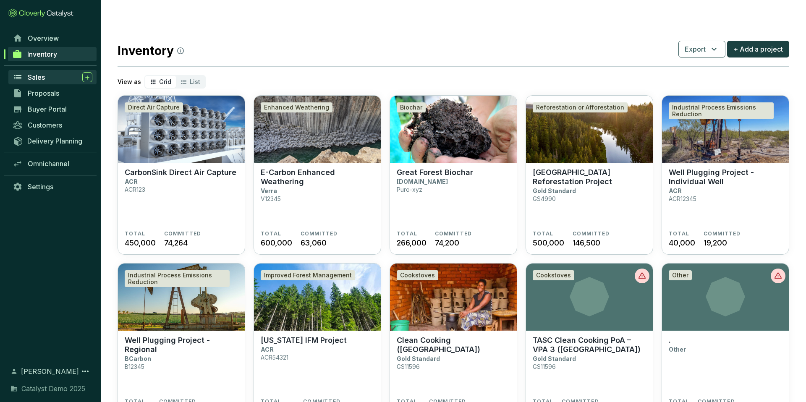
click at [52, 78] on div "Sales" at bounding box center [60, 77] width 65 height 10
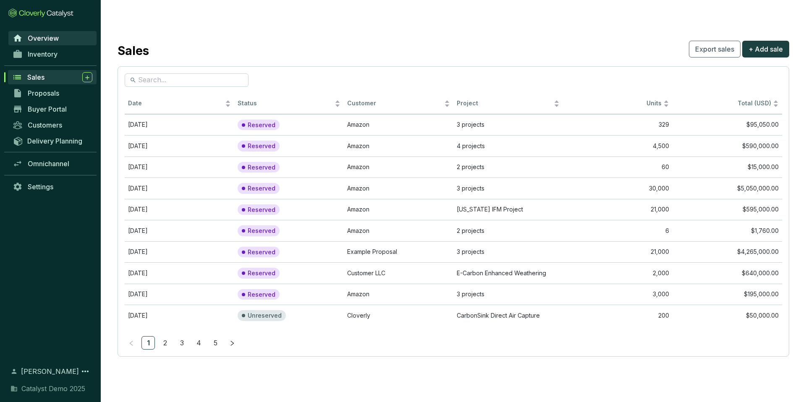
click at [61, 37] on link "Overview" at bounding box center [52, 38] width 88 height 14
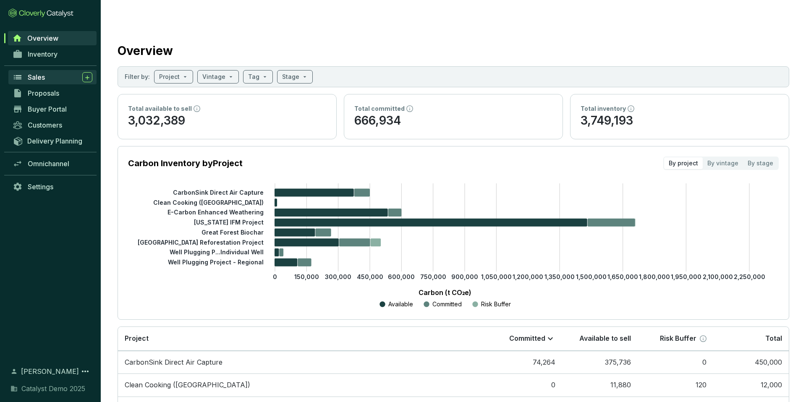
click at [50, 77] on div "Sales" at bounding box center [60, 77] width 65 height 10
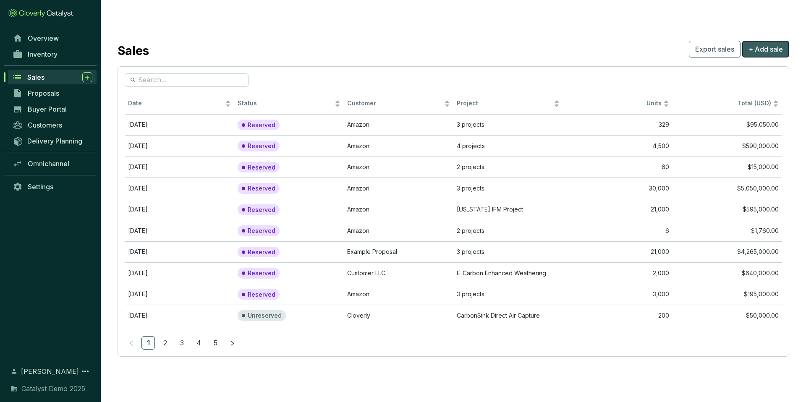
click at [768, 44] on span "+ Add sale" at bounding box center [766, 49] width 34 height 10
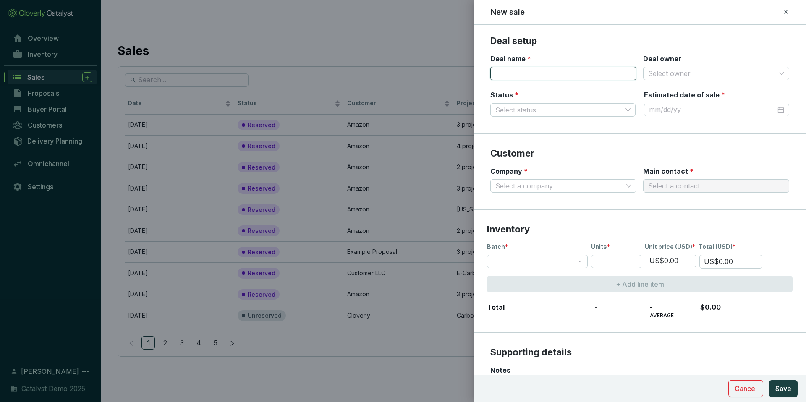
click at [553, 71] on input "Deal name *" at bounding box center [563, 73] width 146 height 13
type input "Charley"
click at [661, 74] on input "Deal owner" at bounding box center [712, 73] width 128 height 13
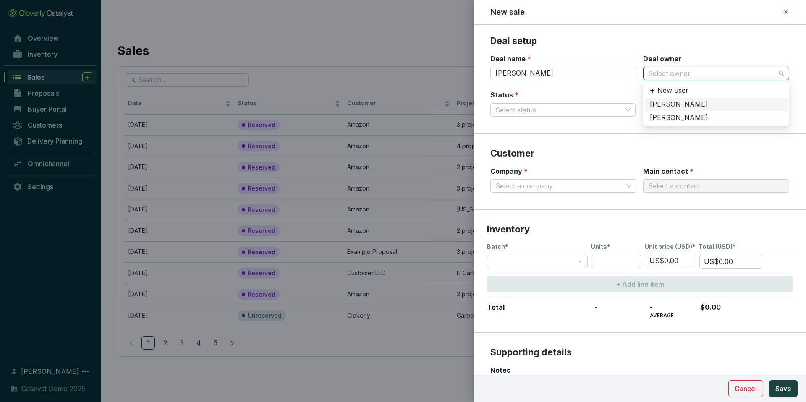
click at [671, 108] on div "[PERSON_NAME]" at bounding box center [716, 104] width 133 height 9
click at [570, 110] on input "Status *" at bounding box center [558, 110] width 127 height 13
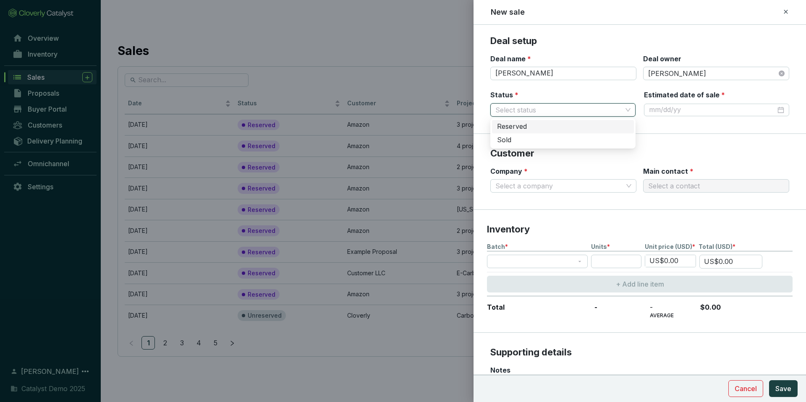
click at [534, 127] on div "Reserved" at bounding box center [563, 126] width 132 height 9
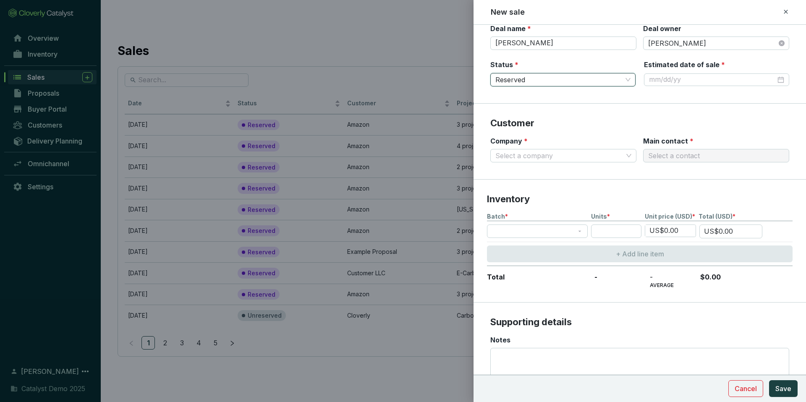
scroll to position [31, 0]
click at [569, 160] on input "Company *" at bounding box center [559, 155] width 128 height 13
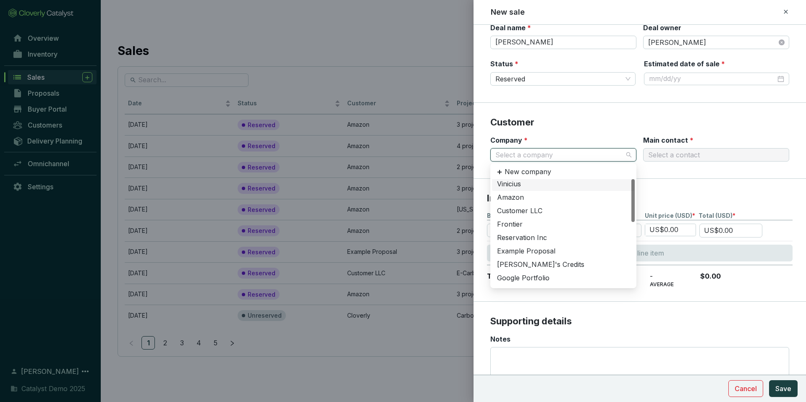
scroll to position [0, 0]
click at [521, 197] on div "Amazon" at bounding box center [563, 199] width 133 height 9
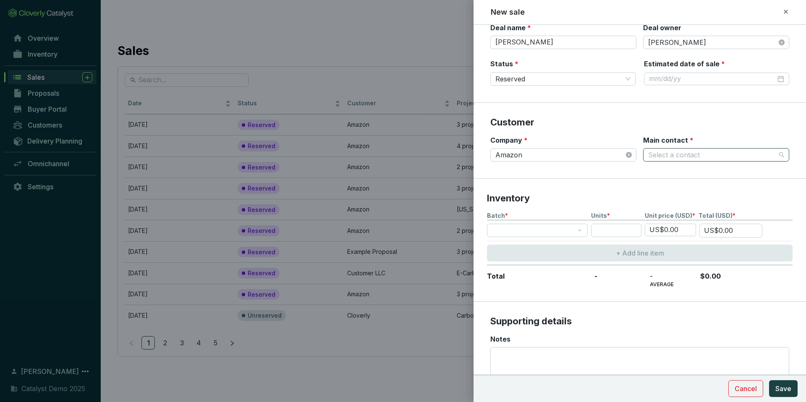
click at [689, 153] on input "Main contact *" at bounding box center [712, 155] width 128 height 13
click at [679, 187] on div "[PERSON_NAME]" at bounding box center [716, 185] width 133 height 9
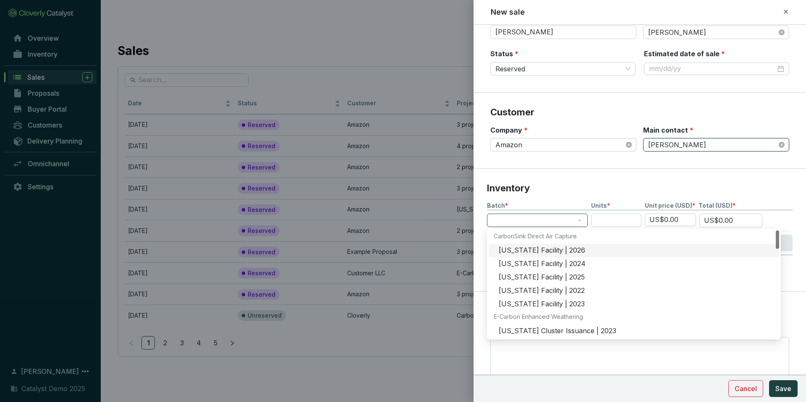
click at [537, 221] on span at bounding box center [537, 220] width 91 height 13
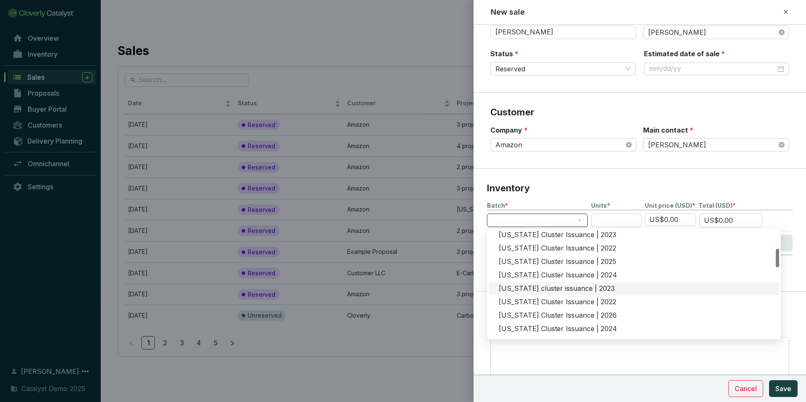
scroll to position [109, 0]
click at [545, 276] on div "North Carolina cluster issuance | 2023" at bounding box center [636, 276] width 275 height 9
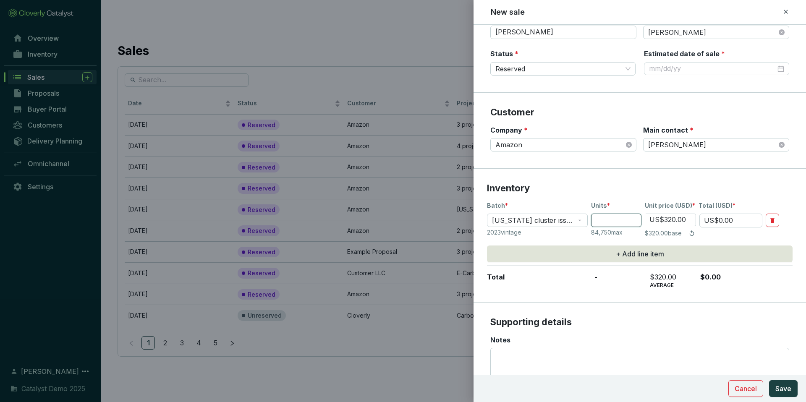
click at [606, 220] on input "number" at bounding box center [616, 220] width 50 height 13
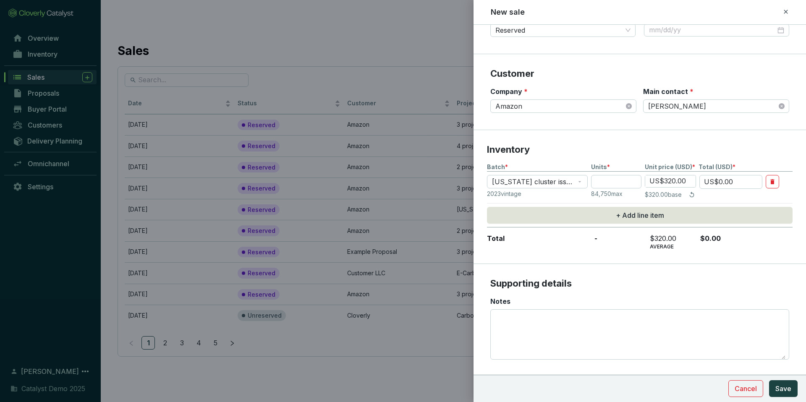
scroll to position [98, 0]
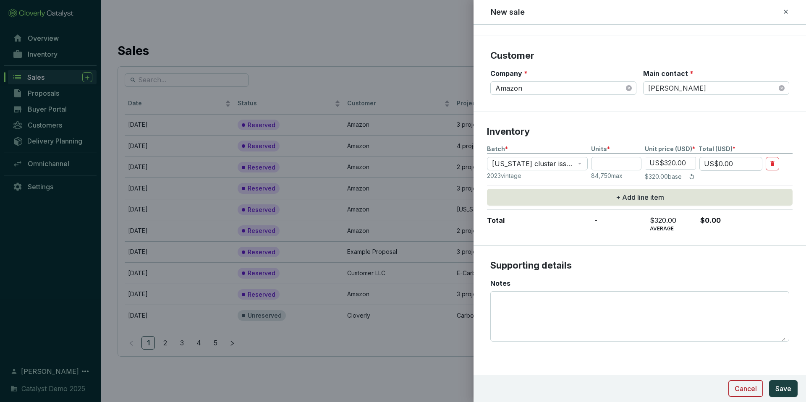
click at [750, 391] on span "Cancel" at bounding box center [746, 389] width 22 height 10
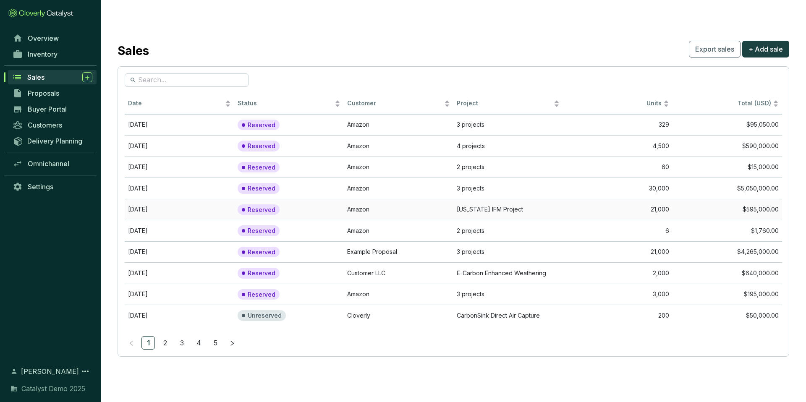
click at [298, 199] on td "Reserved" at bounding box center [289, 209] width 110 height 21
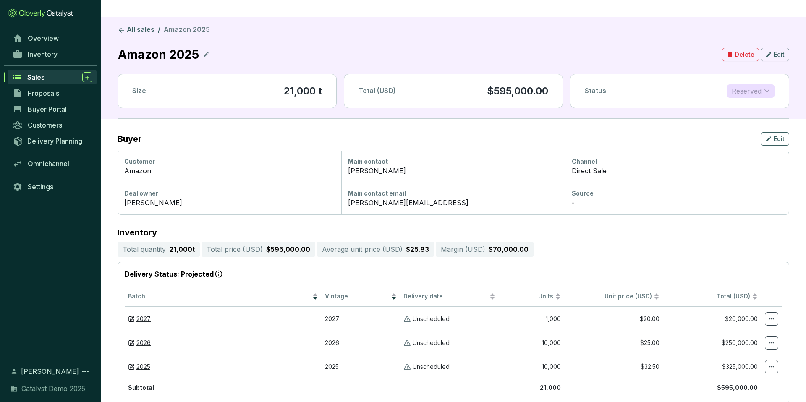
click at [746, 85] on span "Reserved" at bounding box center [751, 91] width 38 height 13
click at [670, 45] on div "Amazon 2025 Delete Edit" at bounding box center [454, 54] width 672 height 18
click at [142, 25] on link "All sales" at bounding box center [136, 30] width 40 height 10
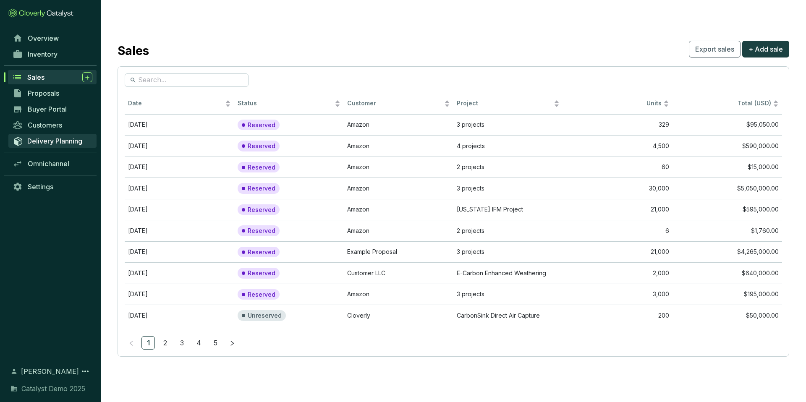
click at [57, 144] on span "Delivery Planning" at bounding box center [54, 141] width 55 height 8
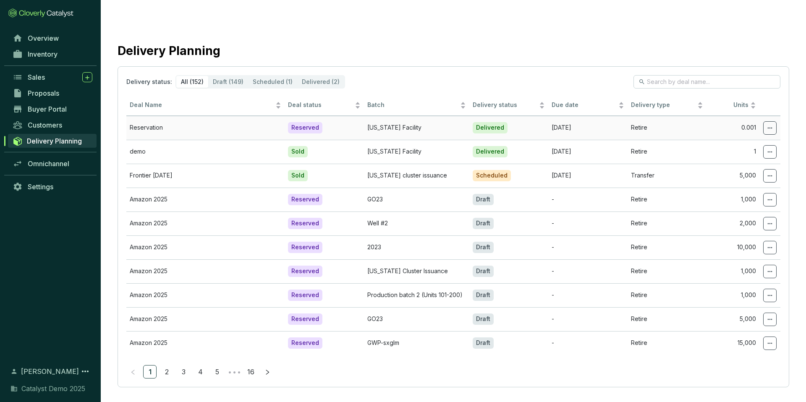
click at [767, 123] on icon at bounding box center [770, 128] width 7 height 10
click at [743, 133] on span "Edit delivery details" at bounding box center [739, 133] width 58 height 7
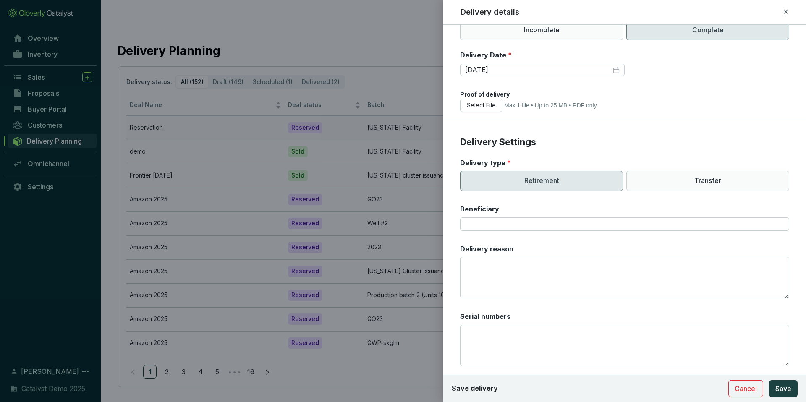
scroll to position [91, 0]
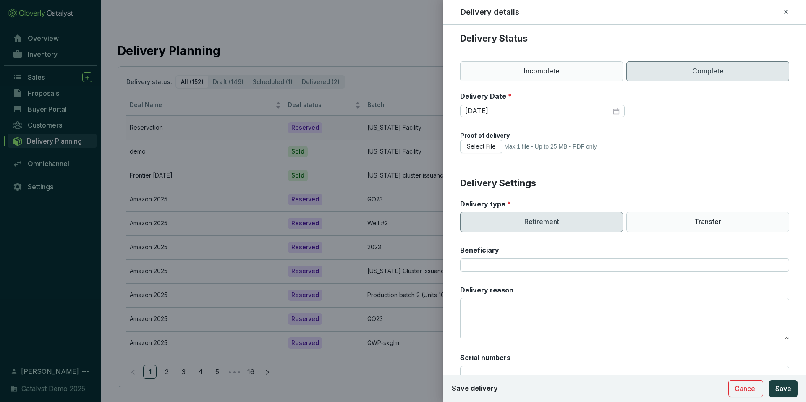
click at [788, 9] on icon at bounding box center [786, 12] width 7 height 10
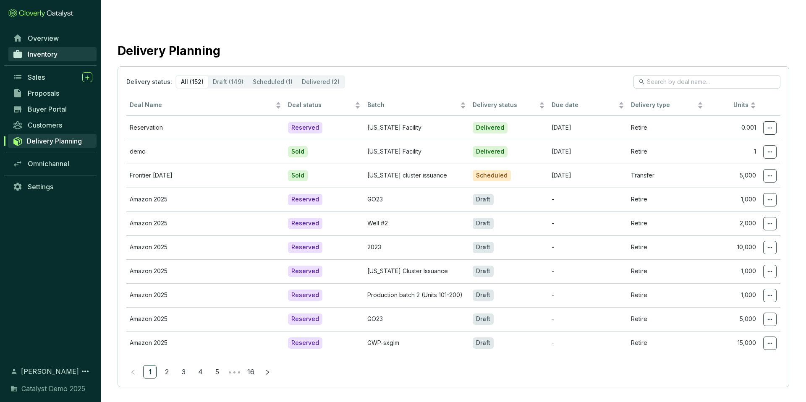
click at [42, 57] on span "Inventory" at bounding box center [43, 54] width 30 height 8
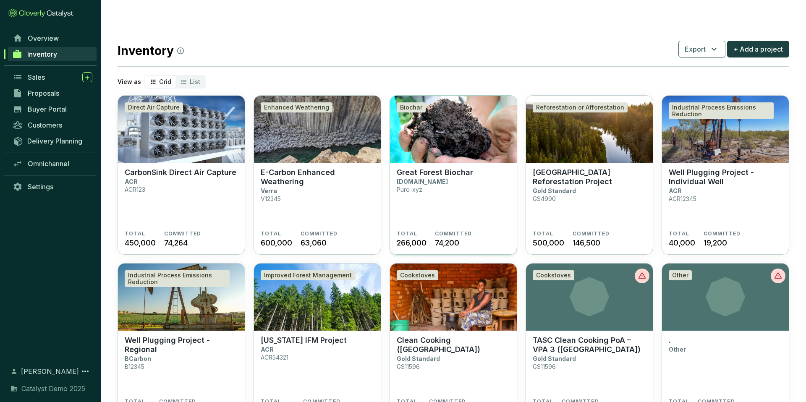
click at [429, 189] on section "Great Forest Biochar Puro.earth Puro-xyz" at bounding box center [453, 199] width 113 height 63
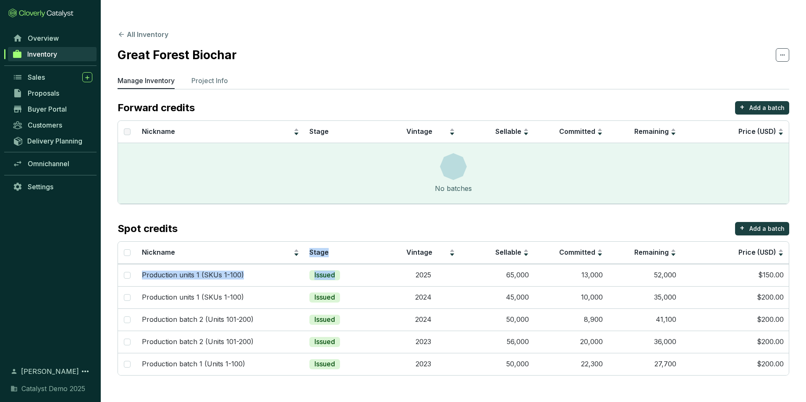
drag, startPoint x: 382, startPoint y: 258, endPoint x: 381, endPoint y: 209, distance: 49.6
click at [381, 222] on section "Spot credits + Add a batch Nickname Stage Vintage Sellable Committed Remaining …" at bounding box center [454, 299] width 672 height 154
click at [381, 222] on div "Spot credits + Add a batch" at bounding box center [454, 228] width 672 height 13
click at [50, 75] on div "Sales" at bounding box center [60, 77] width 65 height 10
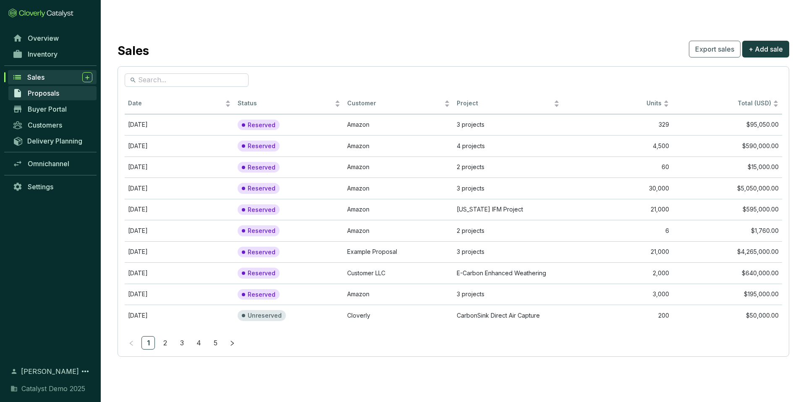
click at [52, 94] on span "Proposals" at bounding box center [43, 93] width 31 height 8
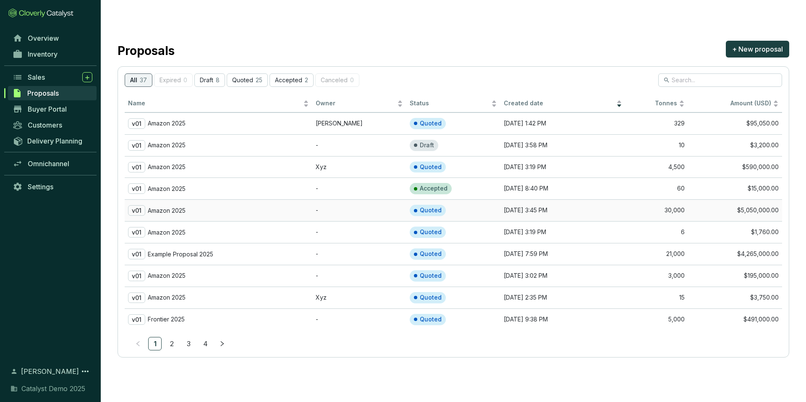
click at [248, 205] on div "v01 Amazon 2025" at bounding box center [218, 210] width 181 height 10
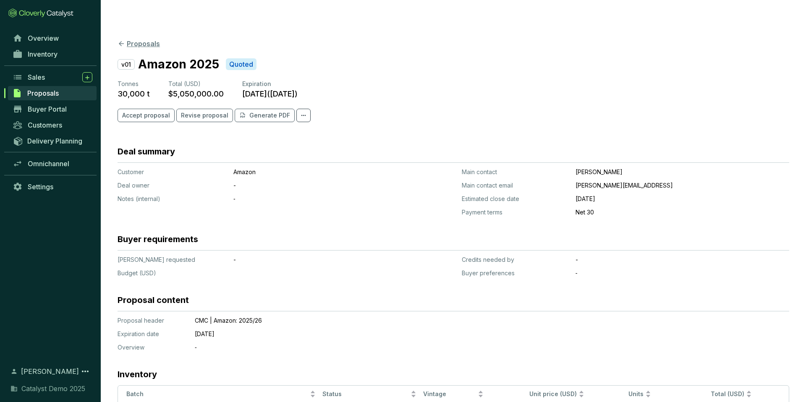
click at [132, 39] on button "Proposals" at bounding box center [139, 44] width 42 height 10
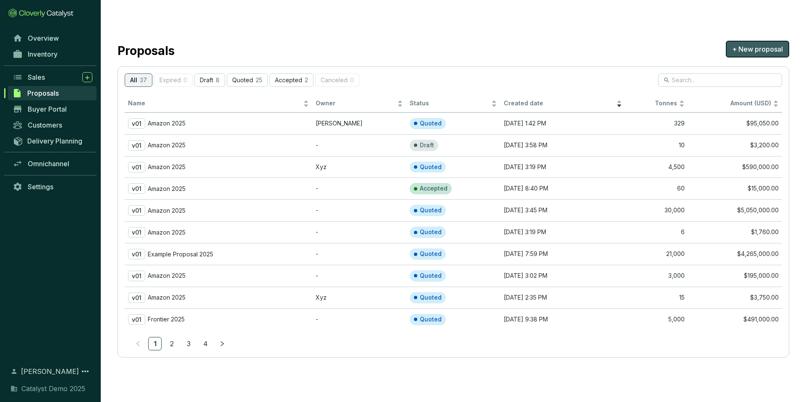
click at [752, 44] on span "+ New proposal" at bounding box center [757, 49] width 51 height 10
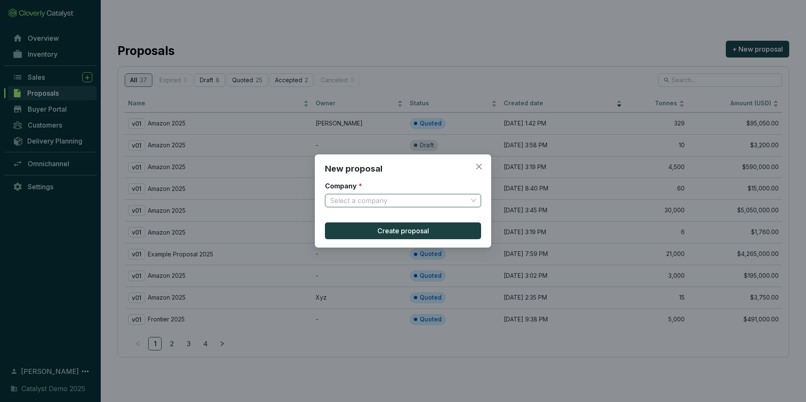
click at [403, 201] on input "Company *" at bounding box center [399, 200] width 138 height 13
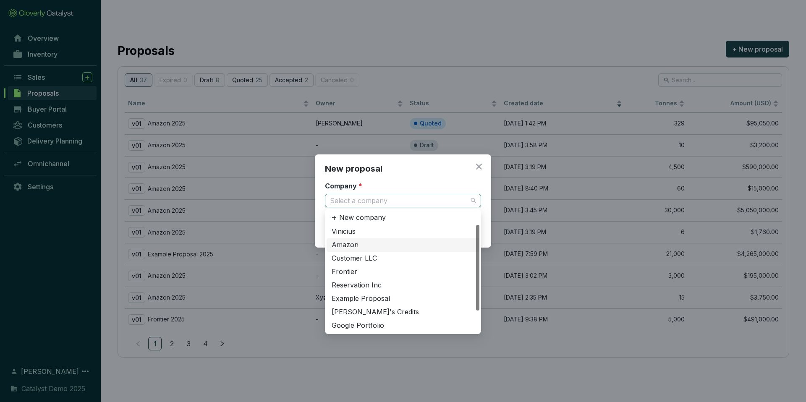
click at [373, 245] on div "Amazon" at bounding box center [403, 245] width 143 height 9
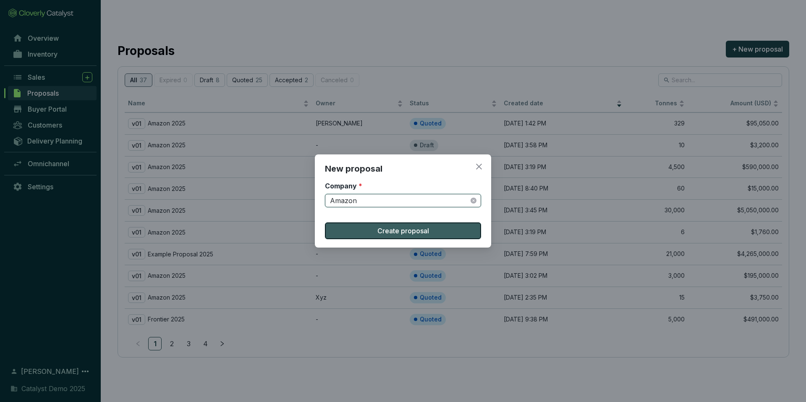
click at [403, 231] on span "Create proposal" at bounding box center [403, 231] width 52 height 10
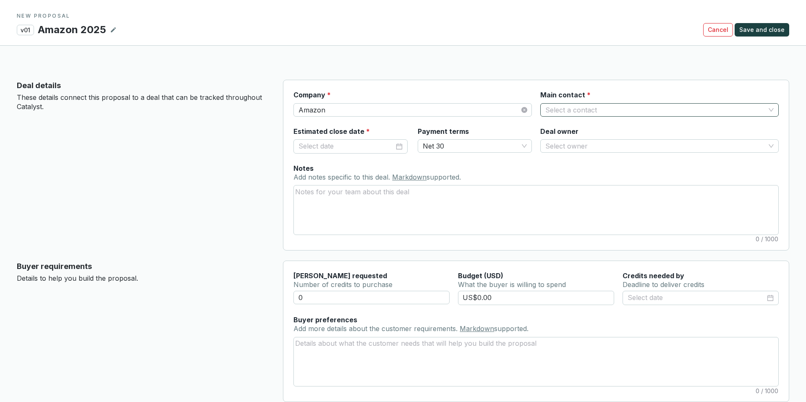
click at [608, 104] on input "Main contact *" at bounding box center [655, 110] width 220 height 13
click at [587, 128] on div "[PERSON_NAME]" at bounding box center [659, 124] width 225 height 9
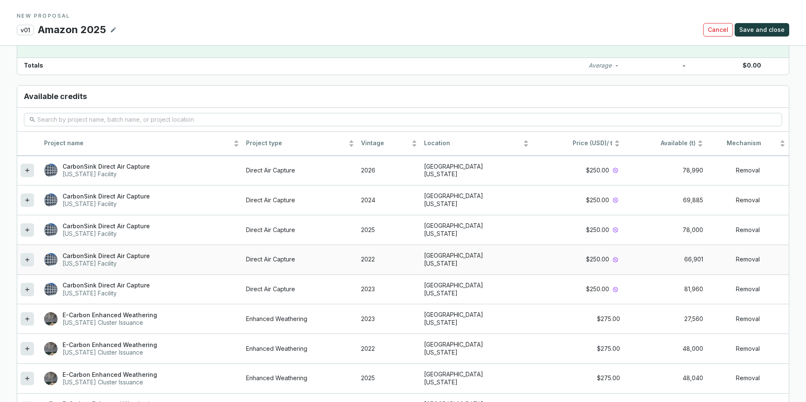
scroll to position [701, 0]
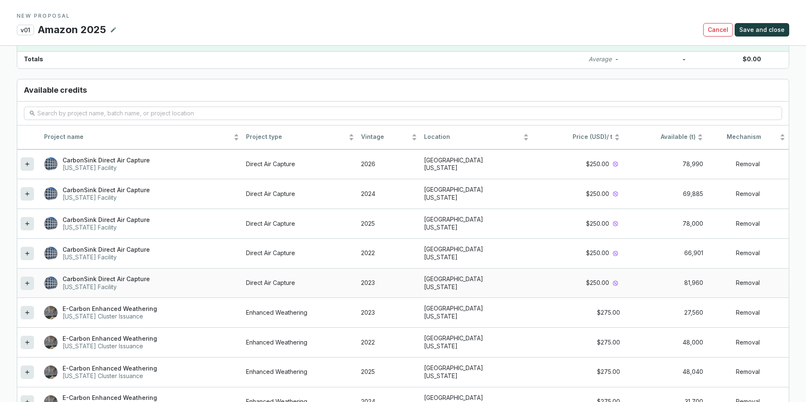
click at [29, 278] on icon at bounding box center [27, 283] width 7 height 10
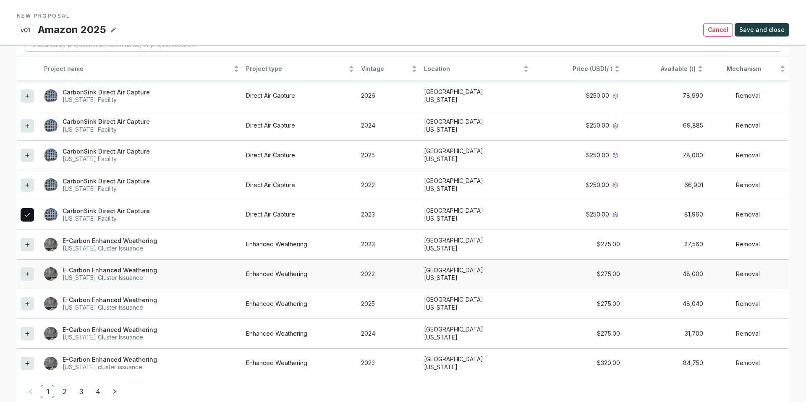
click at [25, 269] on icon at bounding box center [27, 274] width 7 height 10
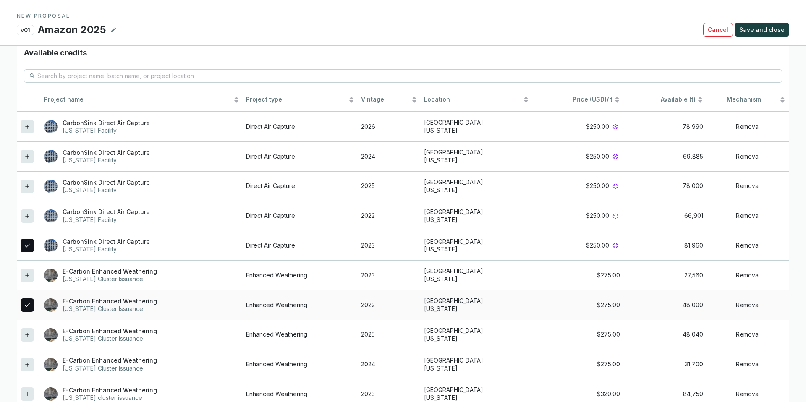
scroll to position [788, 0]
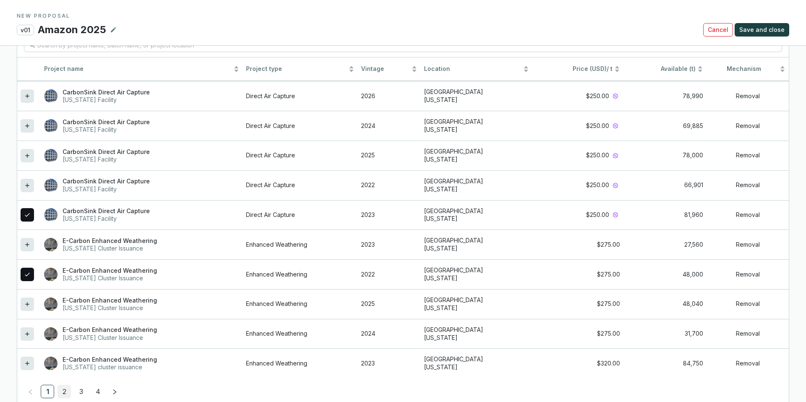
click at [66, 385] on link "2" at bounding box center [64, 391] width 13 height 13
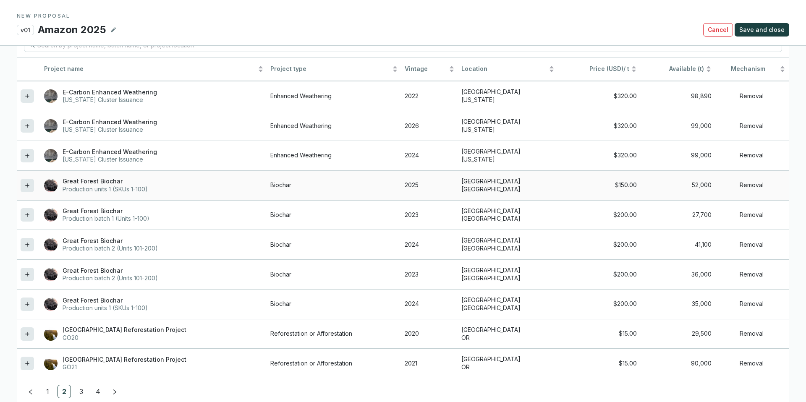
click at [26, 181] on icon at bounding box center [27, 186] width 7 height 10
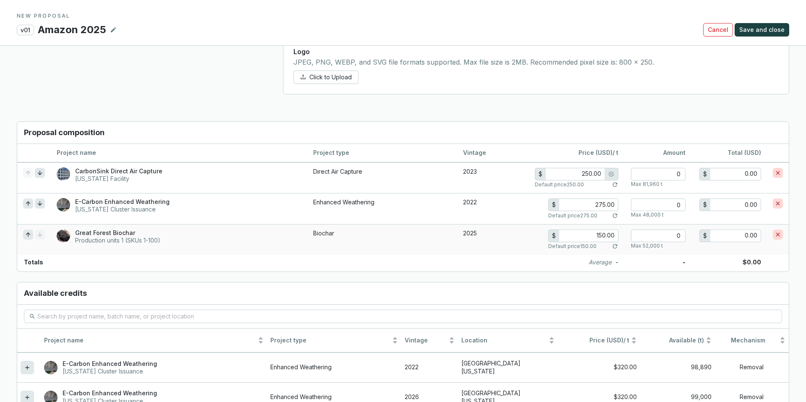
scroll to position [546, 0]
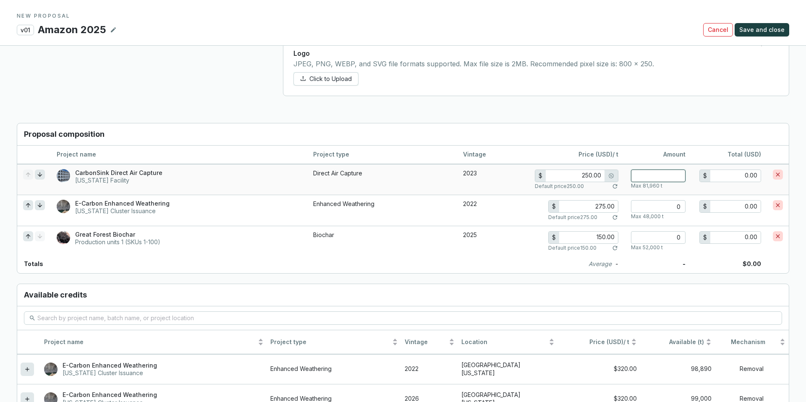
click at [656, 170] on input "number" at bounding box center [658, 176] width 55 height 13
type input "2"
type input "500.00"
type input "20"
type input "5,000.00"
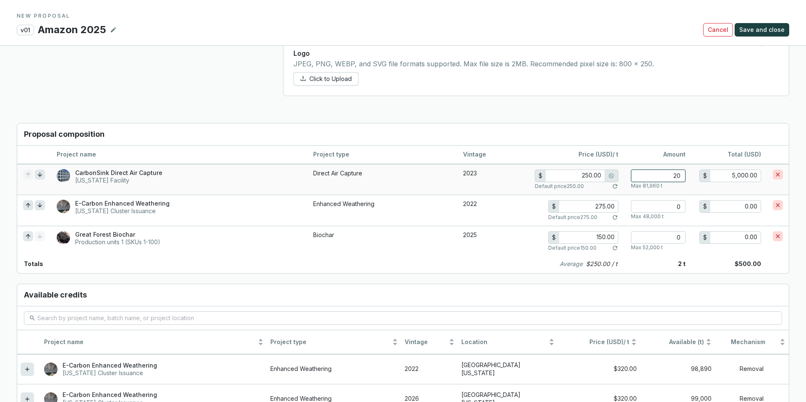
type input "200"
type input "50,000.00"
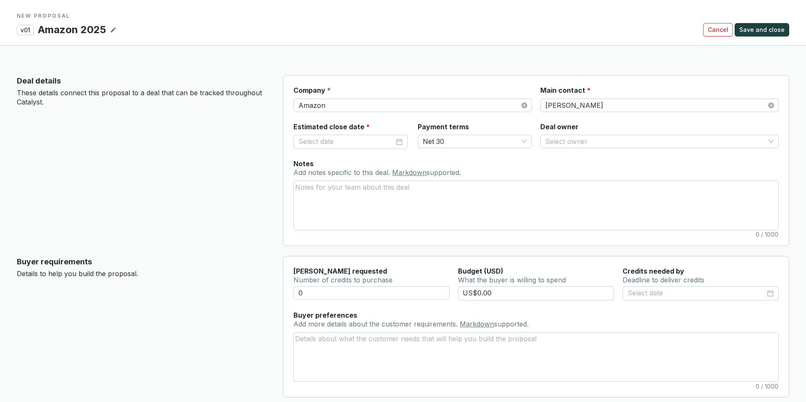
scroll to position [0, 0]
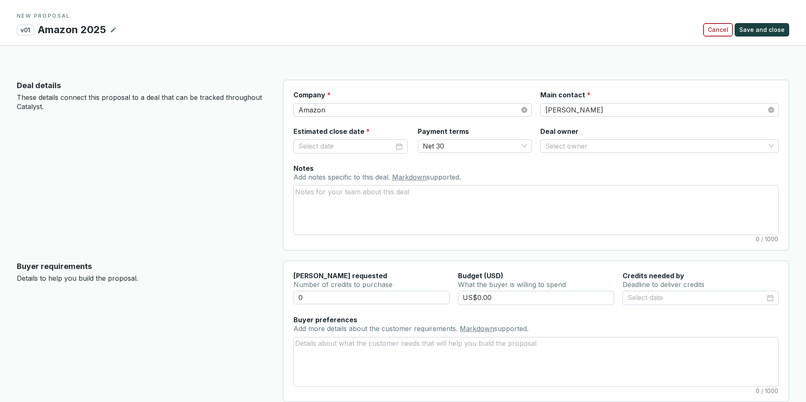
type input "200"
click at [724, 33] on span "Cancel" at bounding box center [718, 30] width 21 height 8
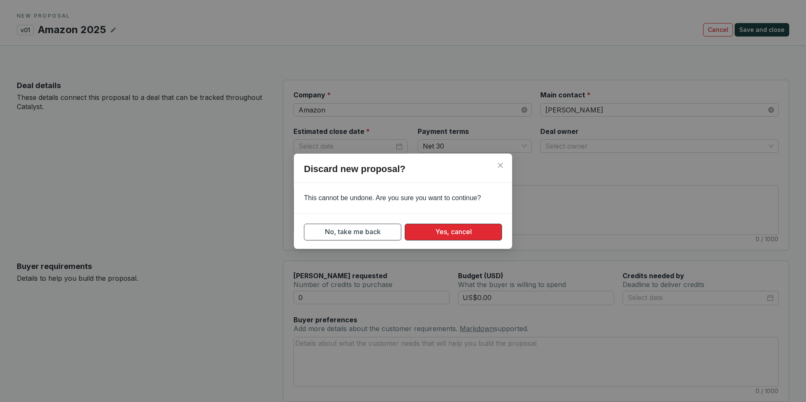
click at [457, 233] on span "Yes, cancel" at bounding box center [453, 232] width 37 height 10
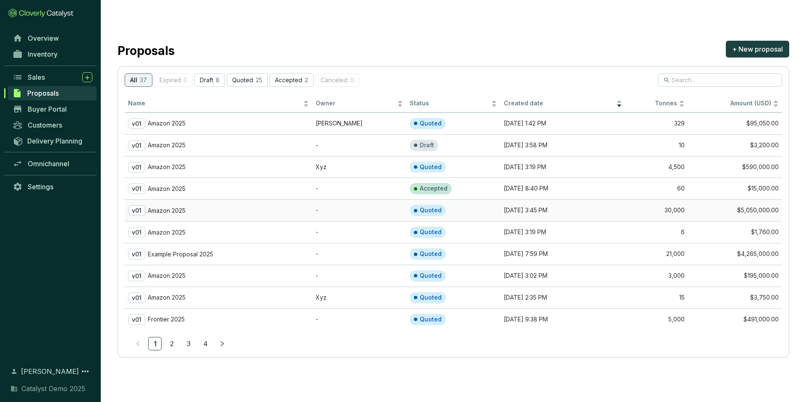
click at [265, 205] on div "v01 Amazon 2025" at bounding box center [218, 210] width 181 height 10
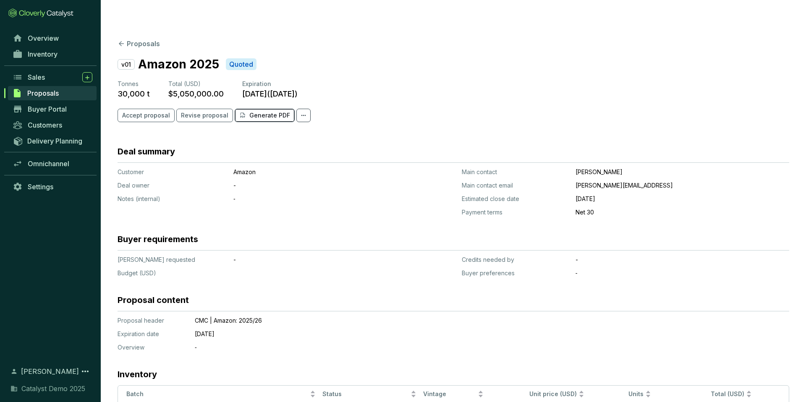
click at [265, 111] on p "Generate PDF" at bounding box center [269, 115] width 41 height 8
click at [121, 41] on icon at bounding box center [121, 43] width 5 height 5
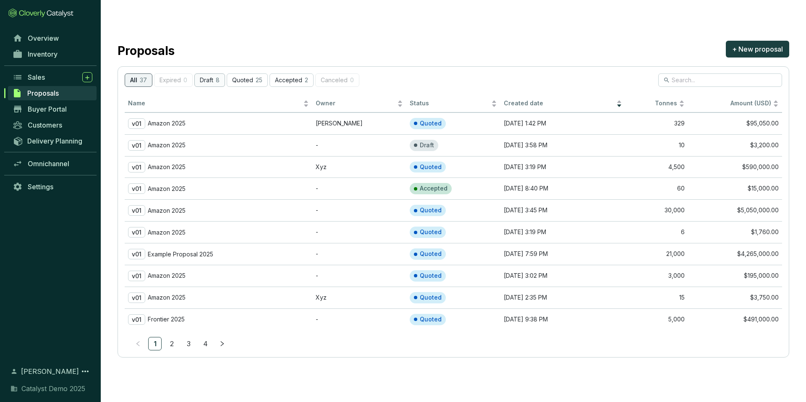
click at [208, 77] on p "Draft" at bounding box center [206, 80] width 13 height 7
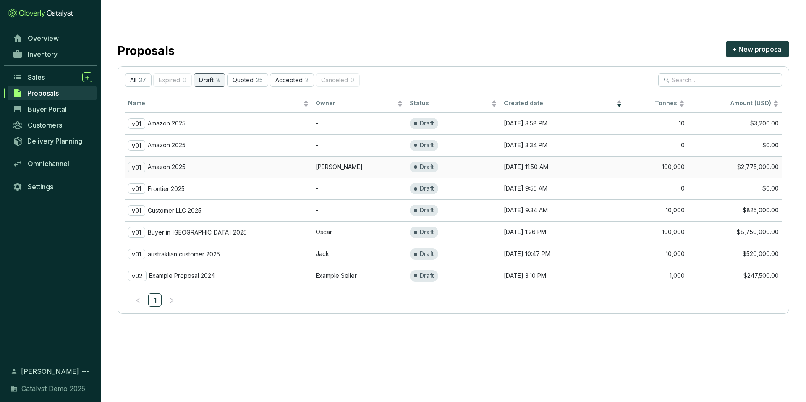
click at [235, 156] on td "v01 Amazon 2025" at bounding box center [219, 167] width 188 height 22
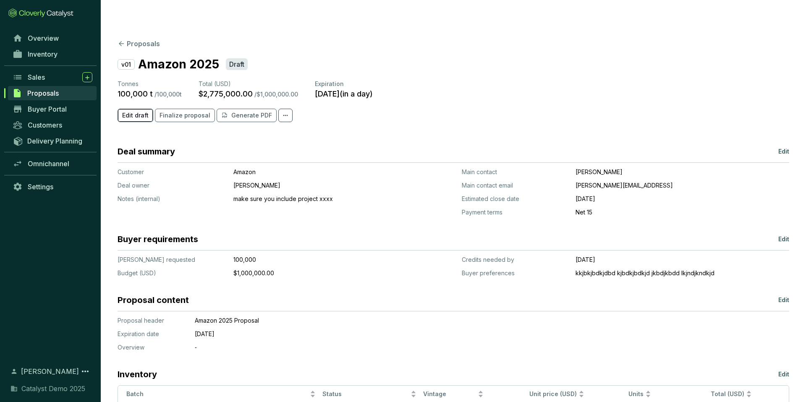
click at [140, 111] on span "Edit draft" at bounding box center [135, 115] width 26 height 8
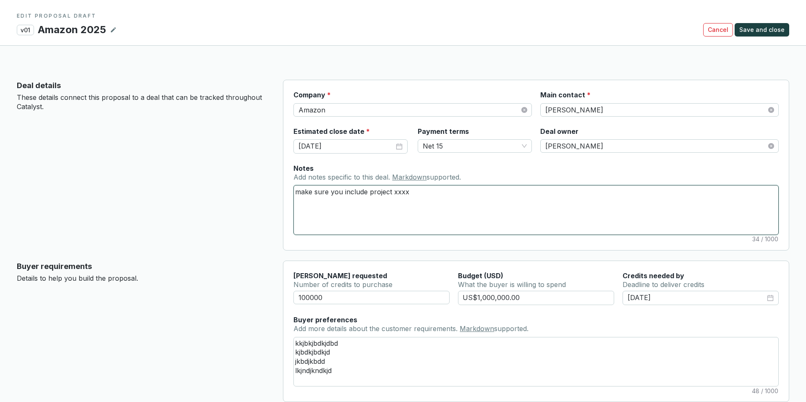
click at [417, 186] on textarea "make sure you include project xxxx" at bounding box center [536, 210] width 485 height 49
type textarea "make sure you include project xxx"
type textarea "make sure you include project xx"
type textarea "make sure you include project x"
type textarea "make sure you include project"
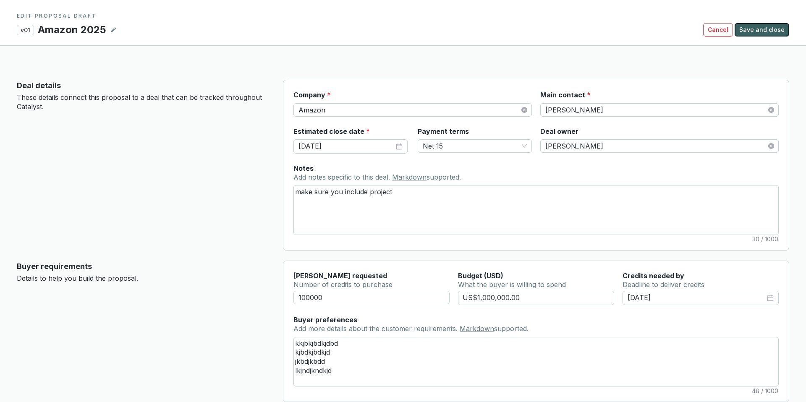
click at [759, 24] on button "Save and close" at bounding box center [762, 29] width 55 height 13
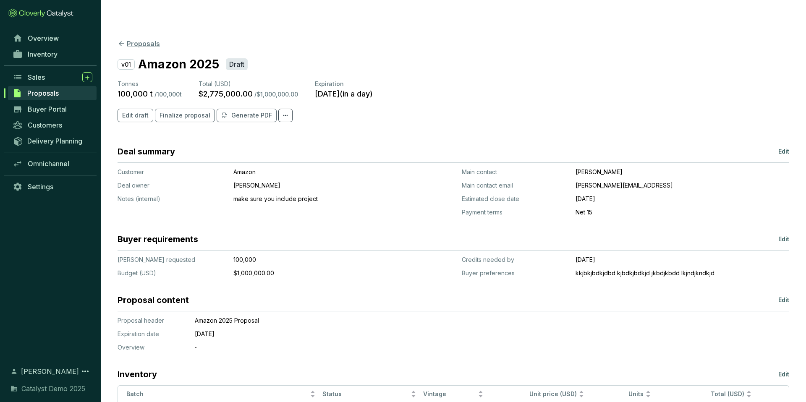
click at [139, 39] on button "Proposals" at bounding box center [139, 44] width 42 height 10
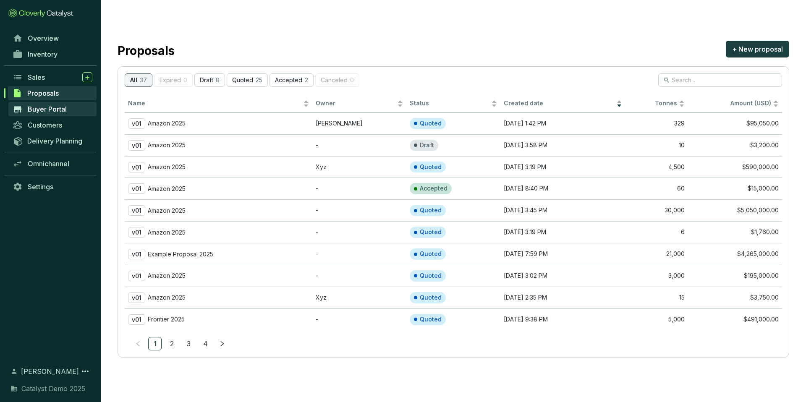
click at [59, 108] on span "Buyer Portal" at bounding box center [47, 109] width 39 height 8
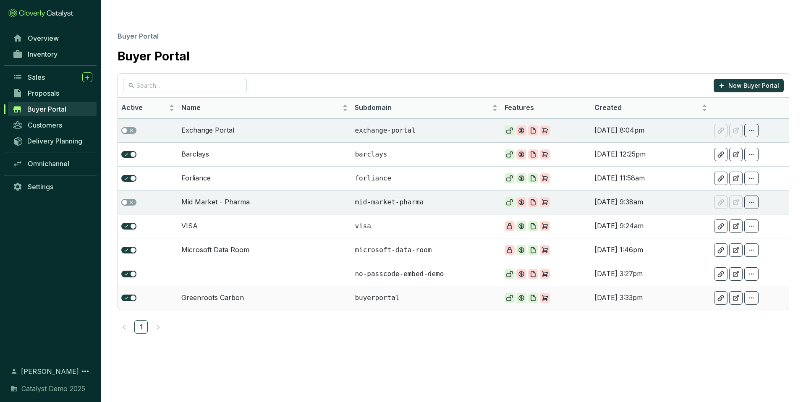
click at [211, 286] on td "Greenroots Carbon" at bounding box center [265, 298] width 174 height 24
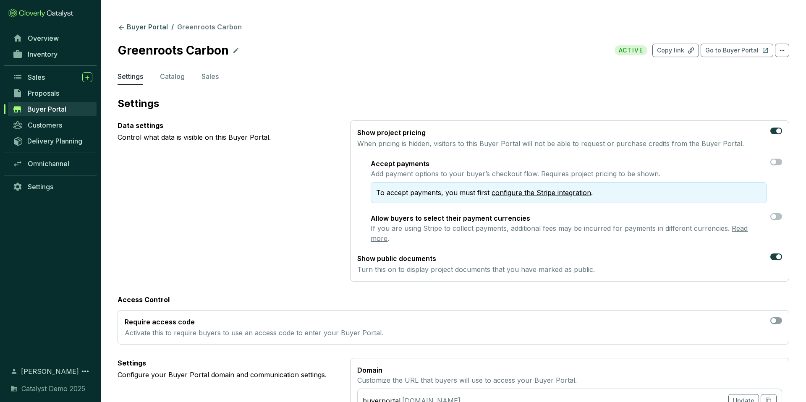
scroll to position [6, 0]
click at [774, 128] on span "button" at bounding box center [776, 131] width 12 height 7
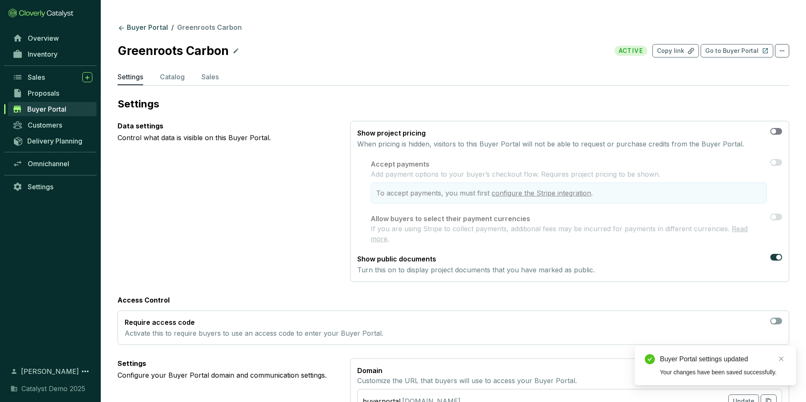
click at [775, 129] on div "button" at bounding box center [773, 131] width 5 height 5
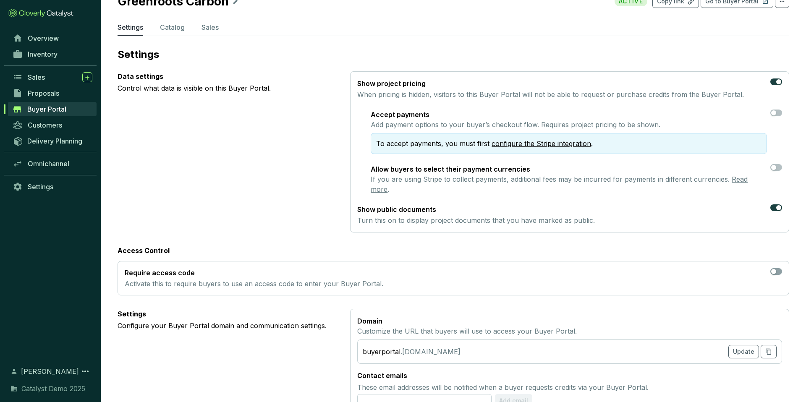
scroll to position [0, 0]
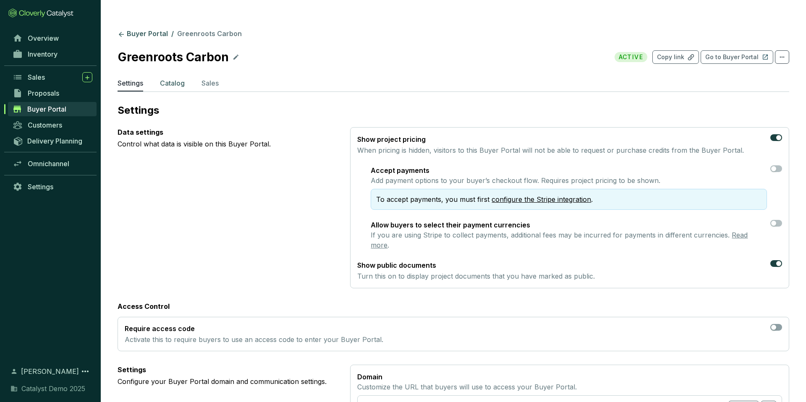
click at [179, 78] on p "Catalog" at bounding box center [172, 83] width 25 height 10
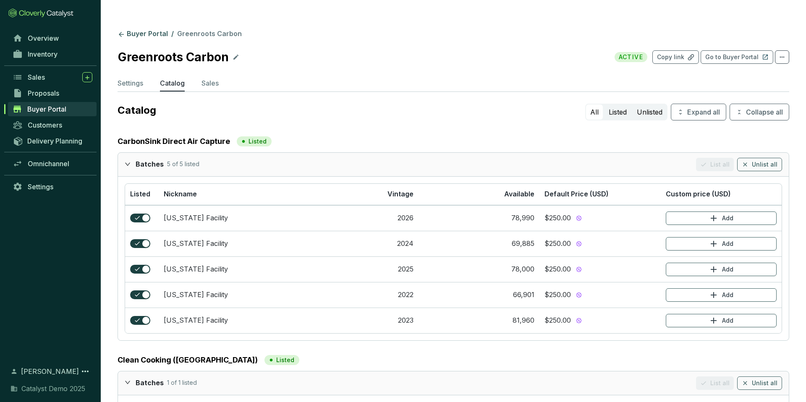
click at [127, 161] on icon "expanded" at bounding box center [128, 164] width 6 height 6
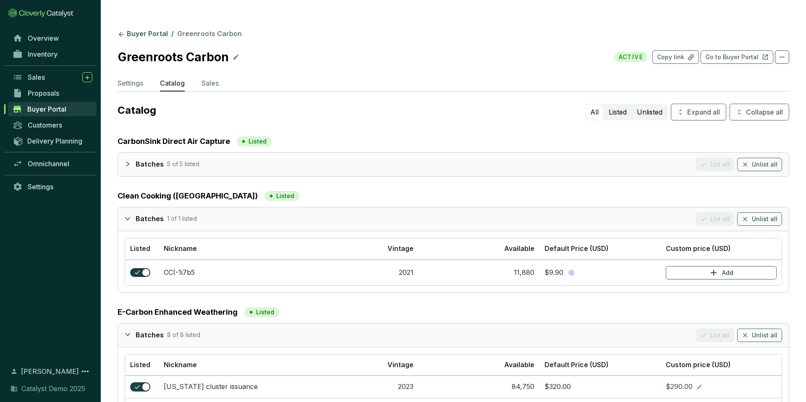
click at [126, 216] on icon "expanded" at bounding box center [128, 219] width 6 height 6
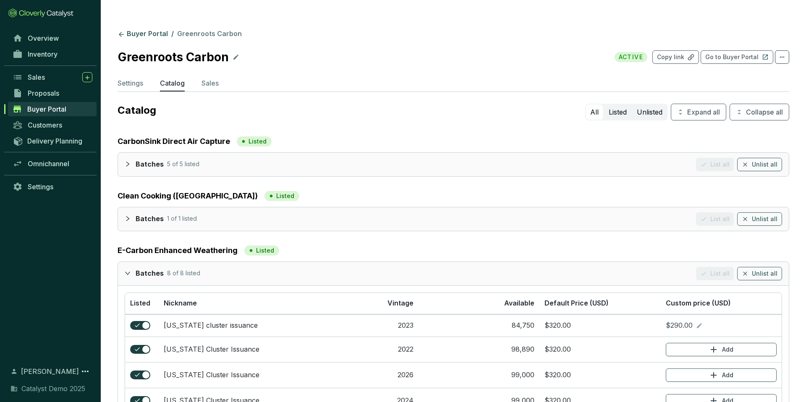
click at [125, 270] on icon "expanded" at bounding box center [128, 273] width 6 height 6
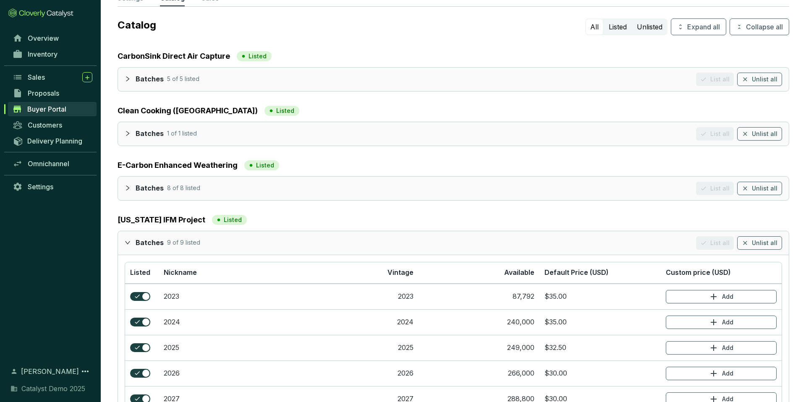
click at [126, 240] on icon "expanded" at bounding box center [128, 243] width 6 height 6
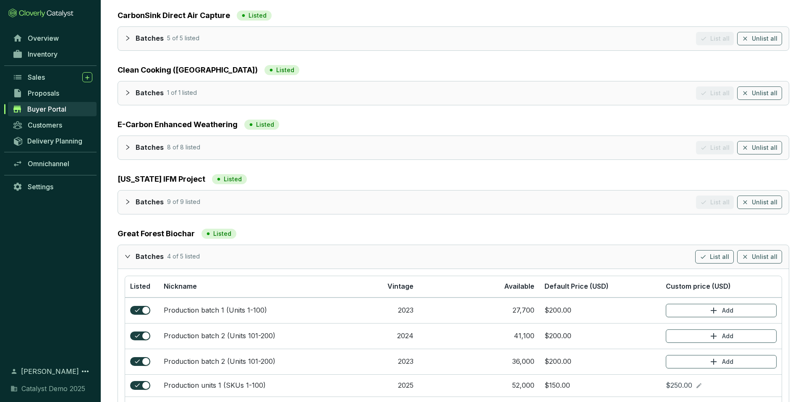
click at [129, 254] on icon "expanded" at bounding box center [128, 257] width 6 height 6
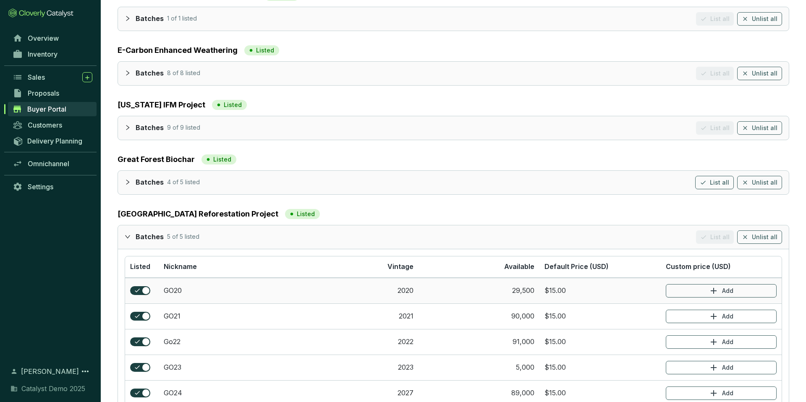
scroll to position [196, 0]
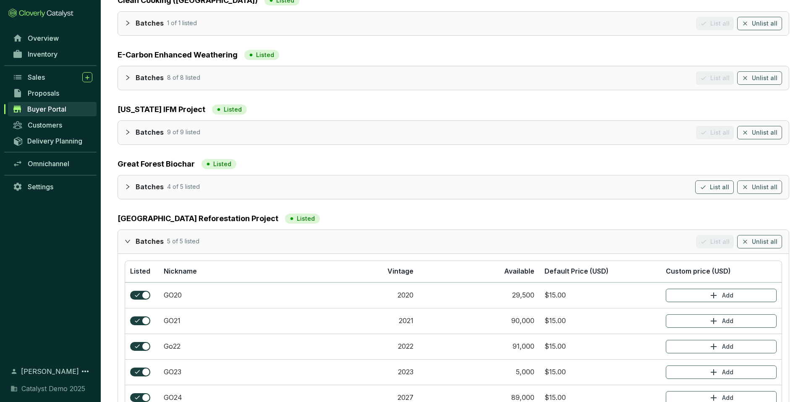
click at [126, 238] on icon "expanded" at bounding box center [128, 241] width 6 height 6
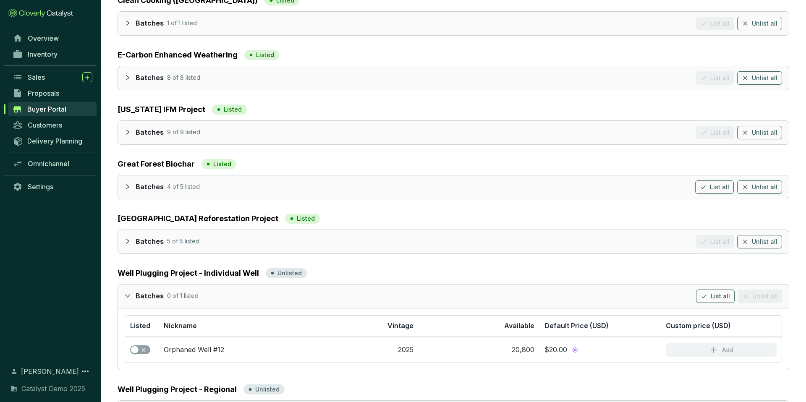
click at [127, 181] on div at bounding box center [130, 187] width 11 height 12
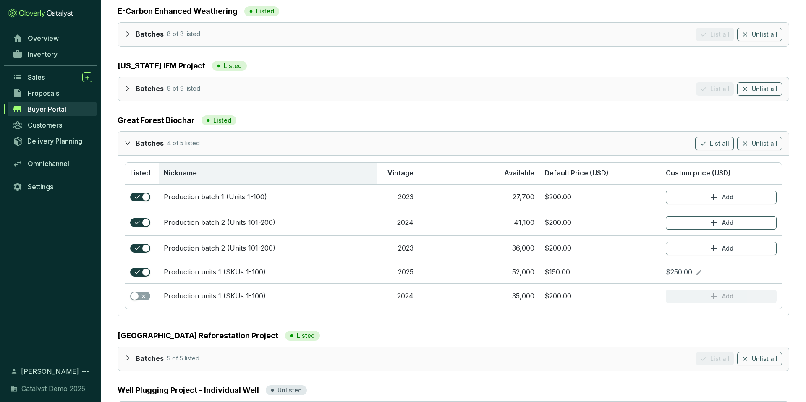
scroll to position [242, 0]
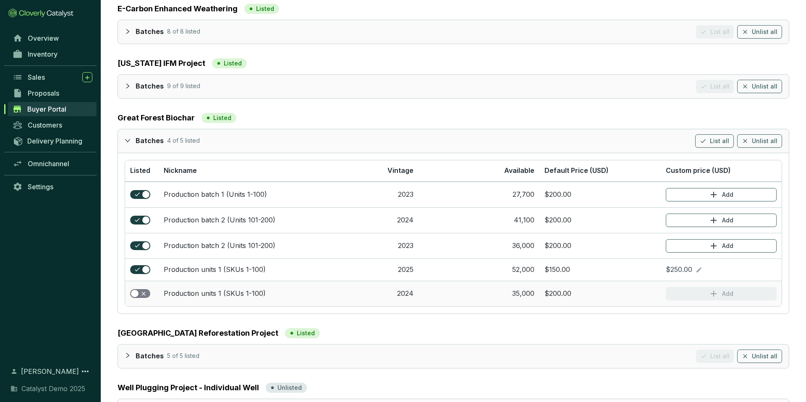
click at [136, 290] on div "button" at bounding box center [135, 294] width 8 height 8
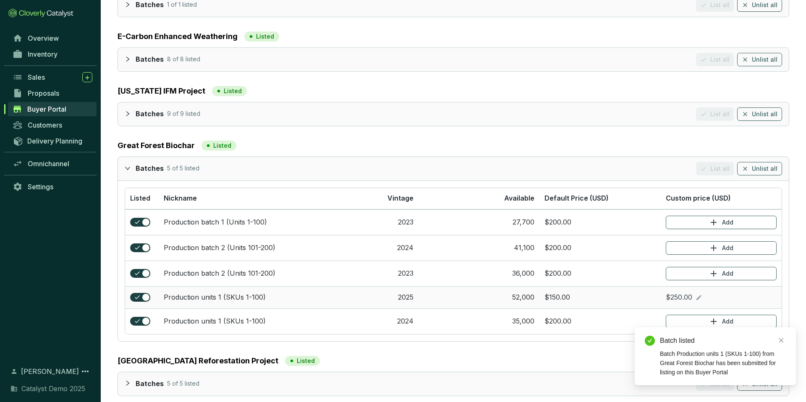
scroll to position [211, 0]
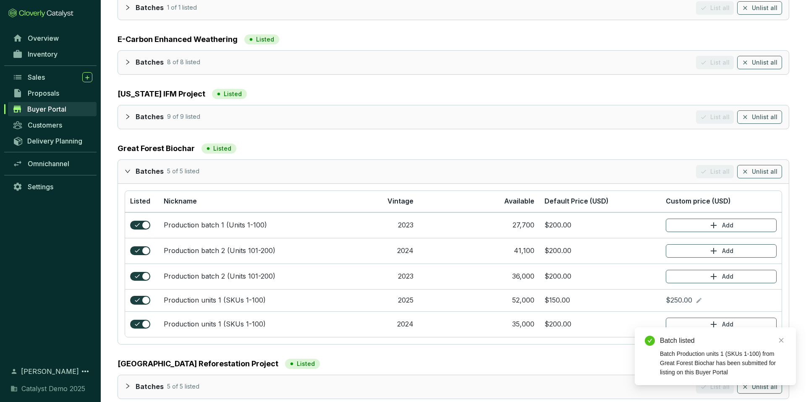
click at [126, 168] on icon "expanded" at bounding box center [128, 171] width 6 height 6
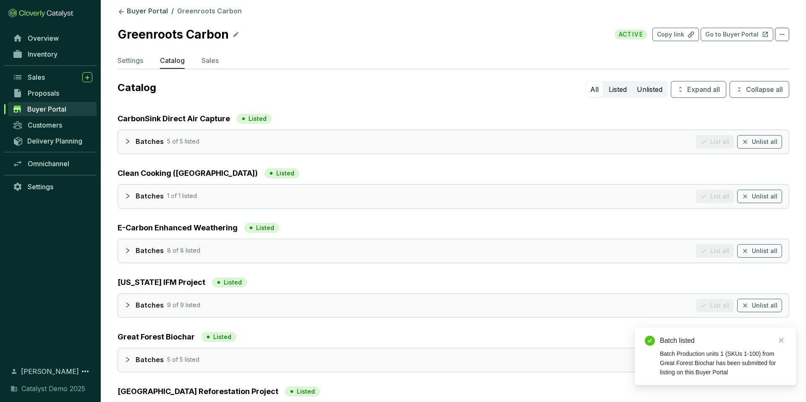
scroll to position [0, 0]
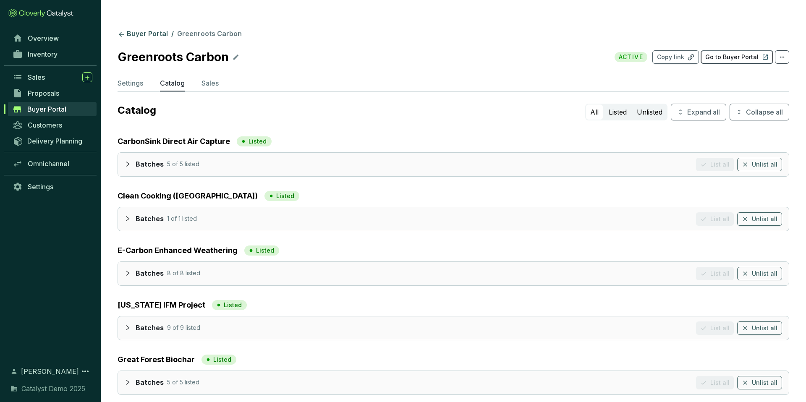
click at [734, 53] on p "Go to Buyer Portal" at bounding box center [731, 57] width 53 height 8
click at [129, 78] on p "Settings" at bounding box center [131, 83] width 26 height 10
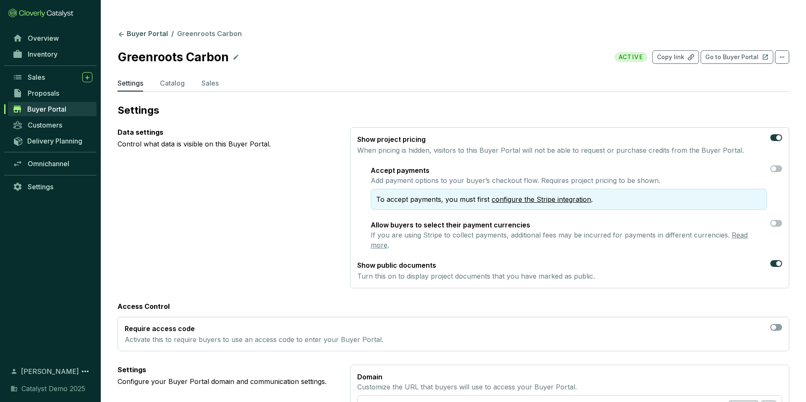
click at [133, 17] on section "Buyer Portal / Greenroots Carbon Greenroots Carbon ACTIVE Copy link Go to Buyer…" at bounding box center [453, 380] width 705 height 726
click at [133, 29] on link "Buyer Portal" at bounding box center [143, 34] width 54 height 10
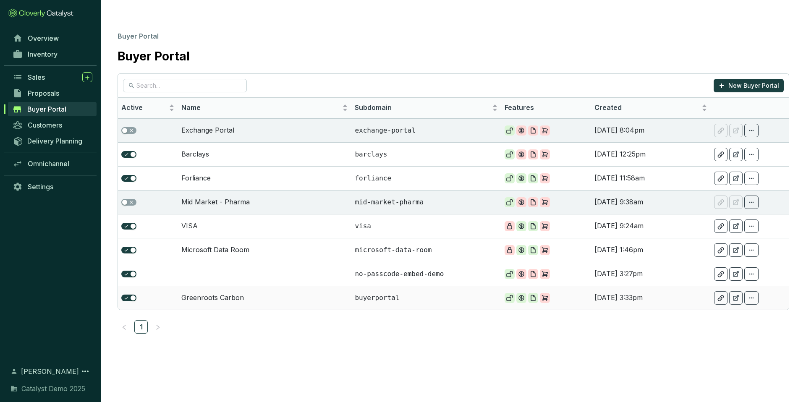
click at [289, 288] on td "Greenroots Carbon" at bounding box center [265, 298] width 174 height 24
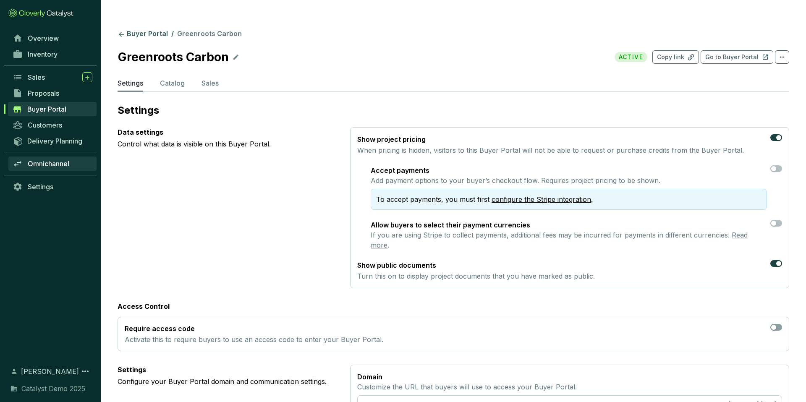
click at [49, 161] on span "Omnichannel" at bounding box center [49, 164] width 42 height 8
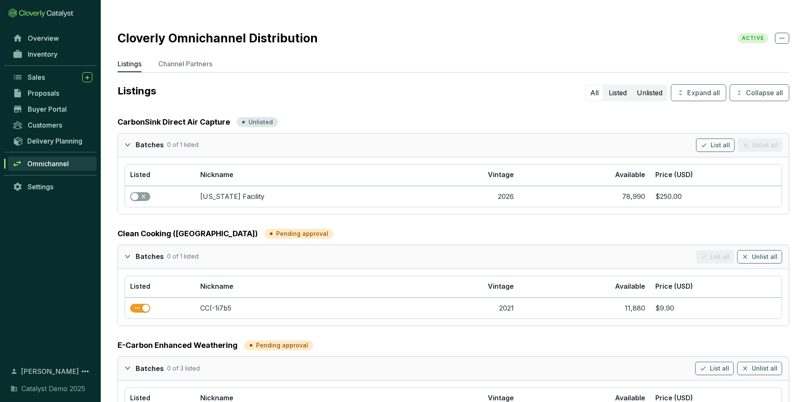
click at [130, 143] on icon "expanded" at bounding box center [127, 144] width 5 height 3
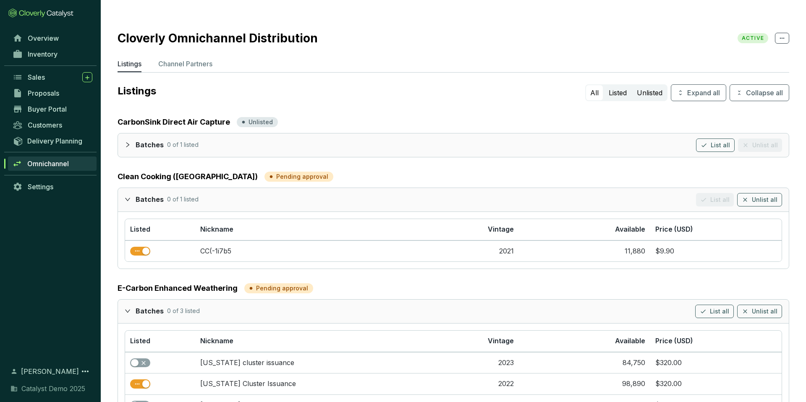
click at [126, 197] on icon "expanded" at bounding box center [128, 200] width 6 height 6
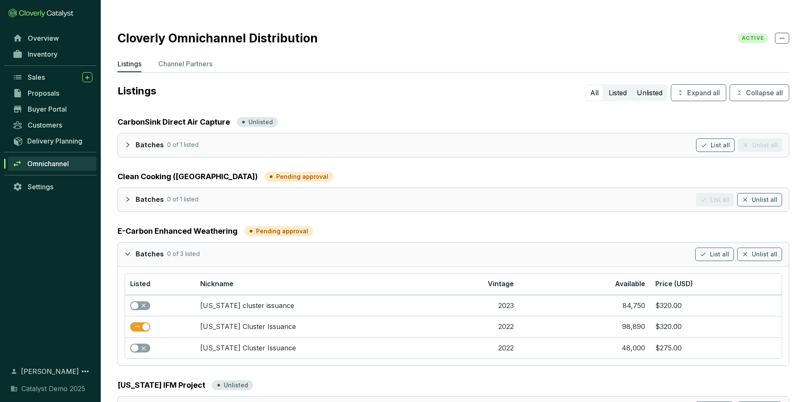
click at [123, 243] on div "Batches 0 of 3 listed List all Unlist all" at bounding box center [453, 255] width 671 height 24
click at [130, 251] on icon "expanded" at bounding box center [128, 254] width 6 height 6
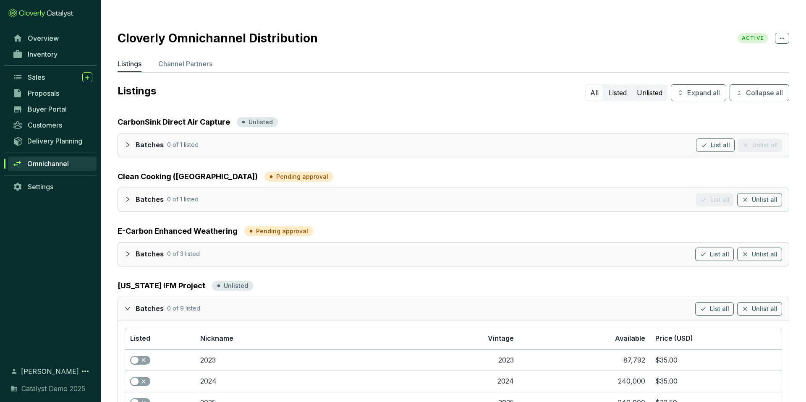
click at [128, 306] on icon "expanded" at bounding box center [128, 309] width 6 height 6
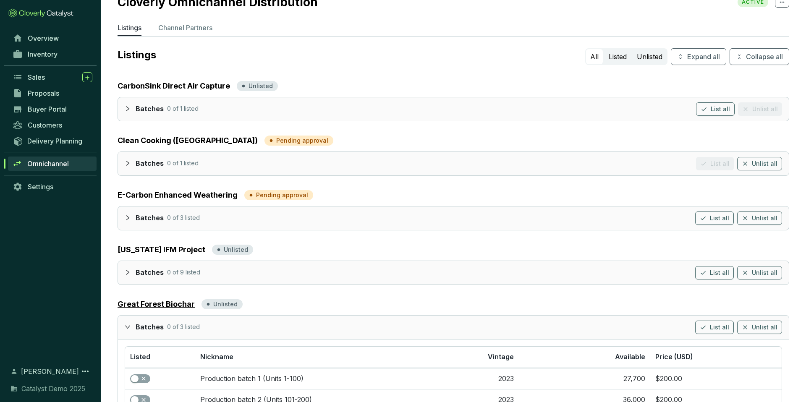
scroll to position [53, 0]
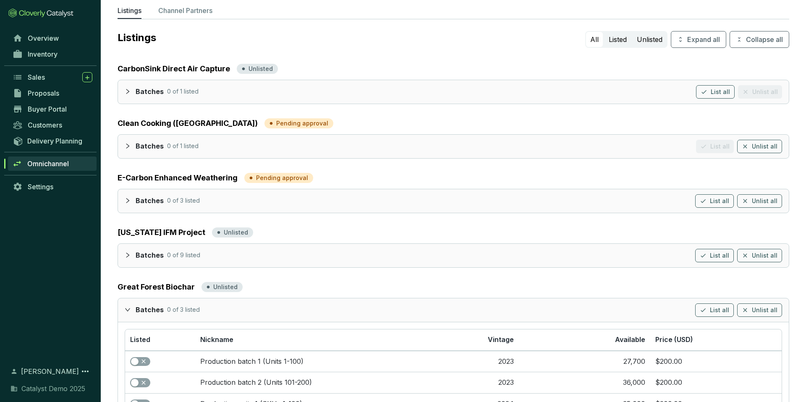
click at [126, 308] on icon "expanded" at bounding box center [127, 309] width 5 height 3
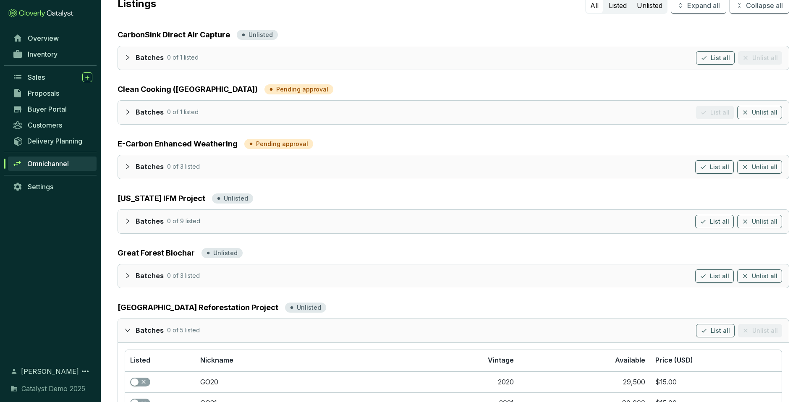
scroll to position [93, 0]
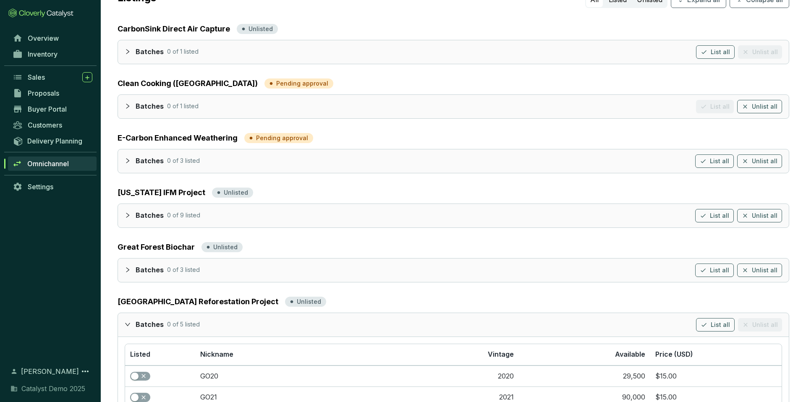
click at [126, 318] on div at bounding box center [130, 324] width 11 height 12
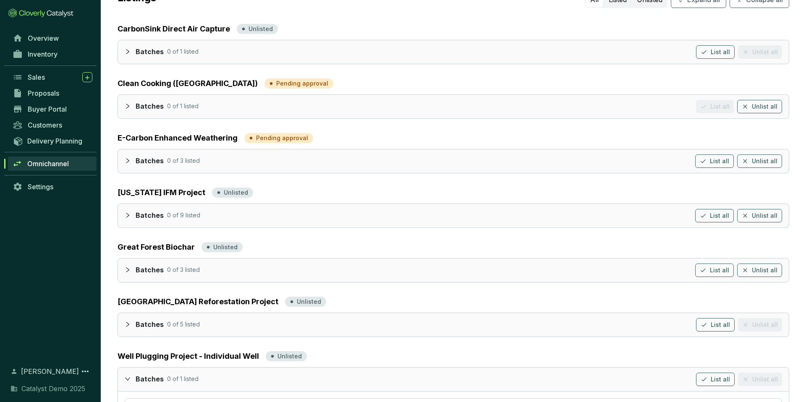
click at [128, 376] on icon "expanded" at bounding box center [128, 379] width 6 height 6
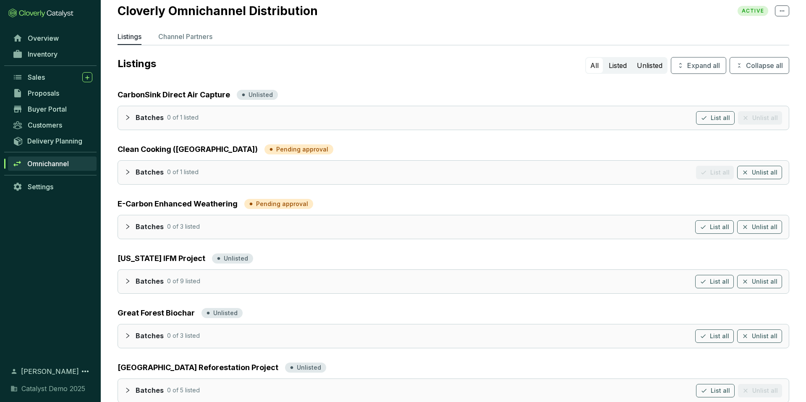
scroll to position [26, 0]
click at [129, 115] on icon "collapsed" at bounding box center [128, 118] width 6 height 6
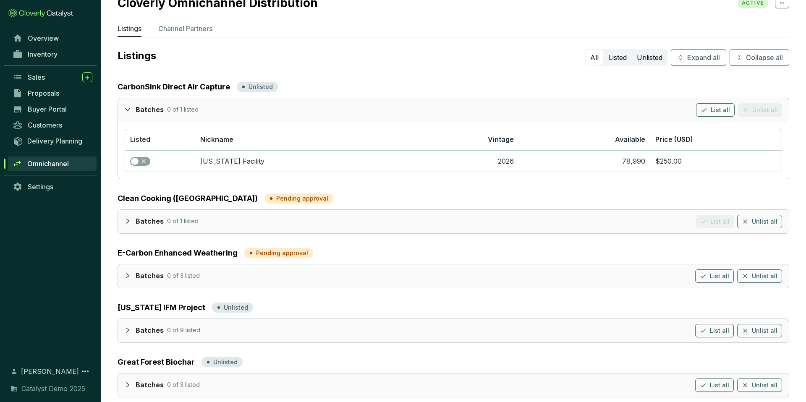
scroll to position [39, 0]
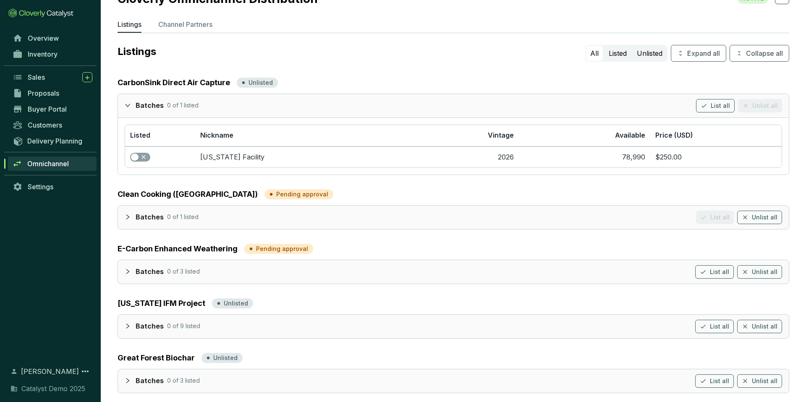
click at [126, 214] on icon "collapsed" at bounding box center [128, 217] width 6 height 6
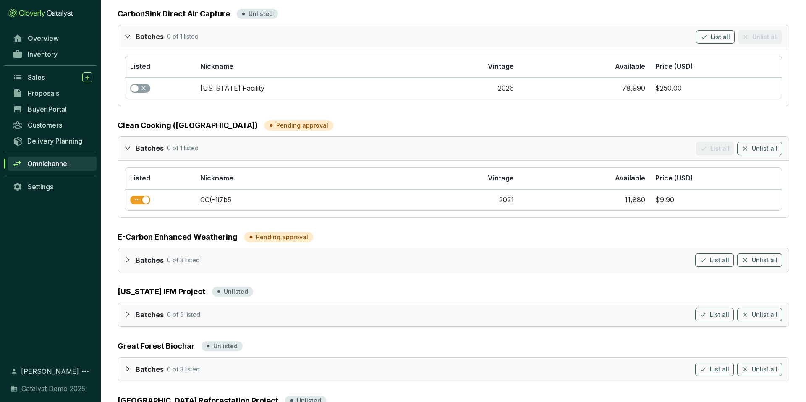
scroll to position [116, 0]
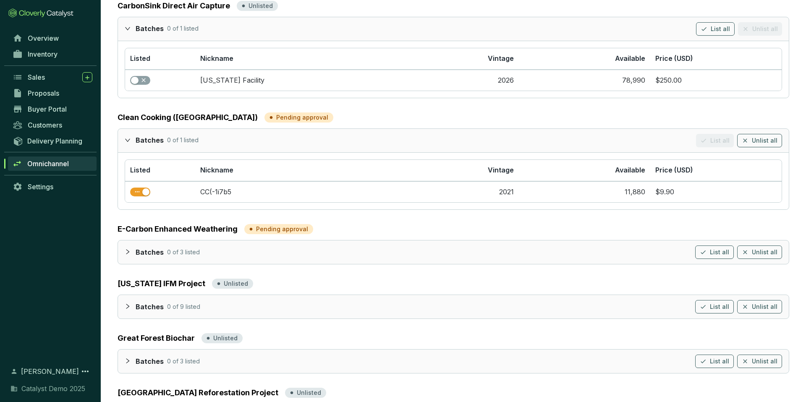
click at [130, 304] on icon "collapsed" at bounding box center [128, 307] width 6 height 6
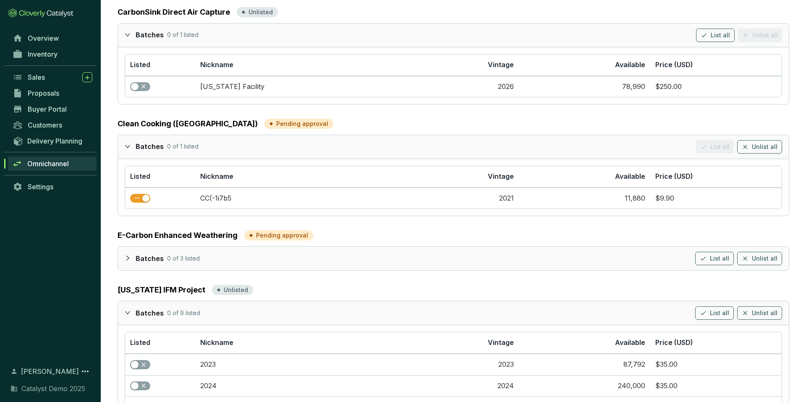
scroll to position [108, 0]
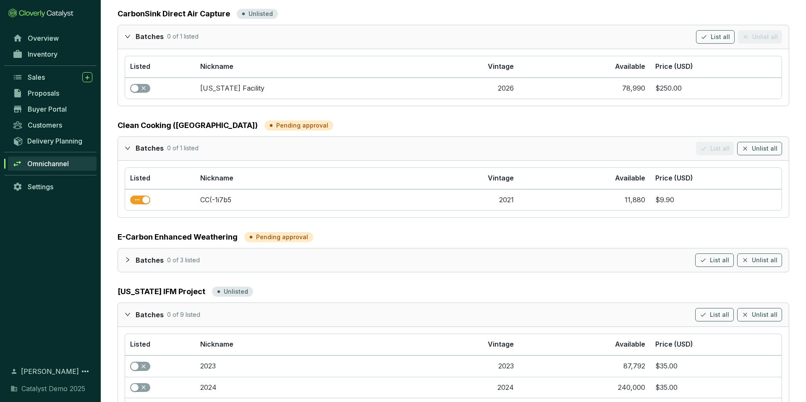
click at [125, 257] on icon "collapsed" at bounding box center [128, 260] width 6 height 6
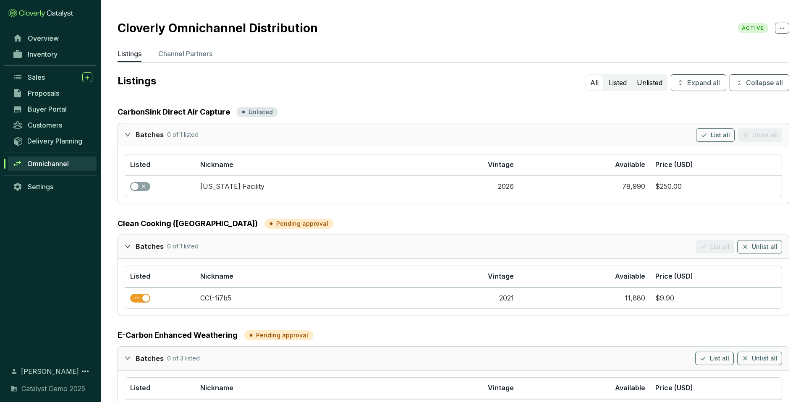
scroll to position [0, 0]
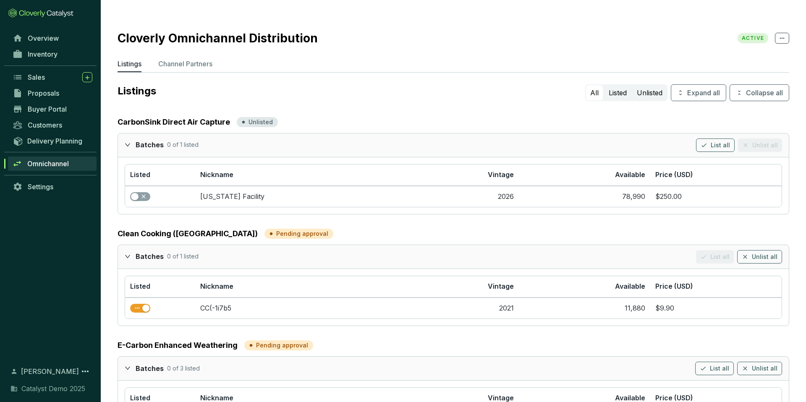
click at [129, 142] on icon "expanded" at bounding box center [128, 145] width 6 height 6
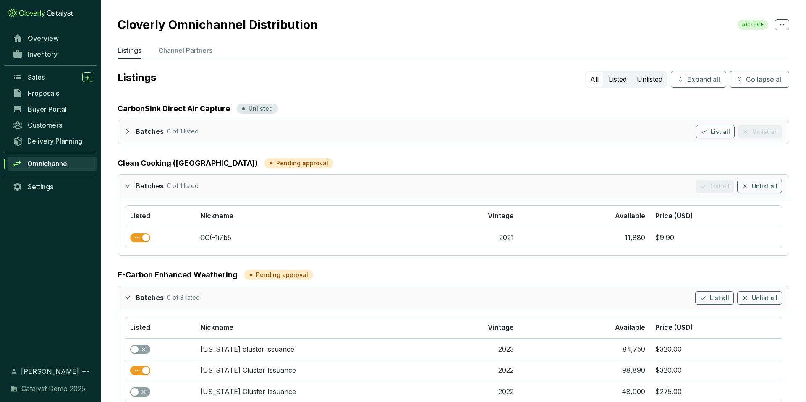
scroll to position [13, 0]
click at [141, 346] on span "button" at bounding box center [140, 350] width 20 height 9
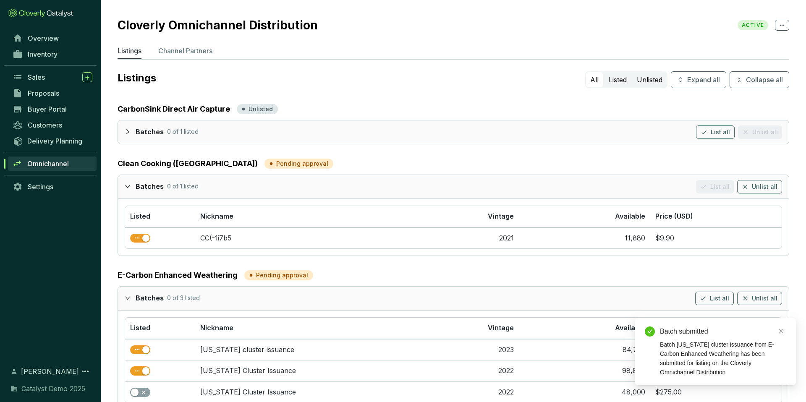
click at [129, 296] on icon "expanded" at bounding box center [127, 297] width 5 height 3
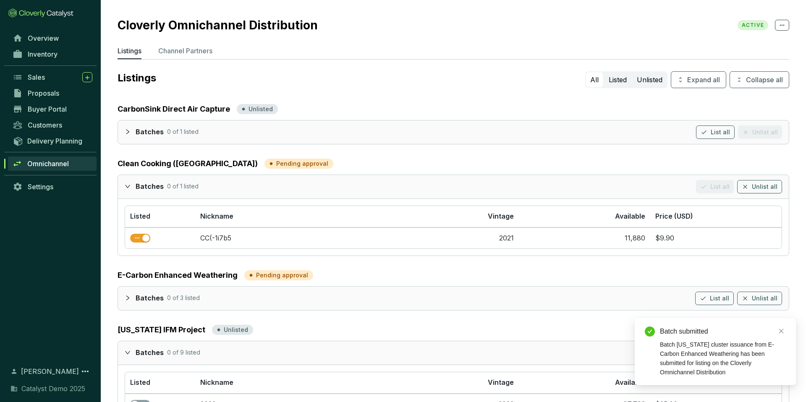
click at [130, 346] on div at bounding box center [130, 352] width 11 height 12
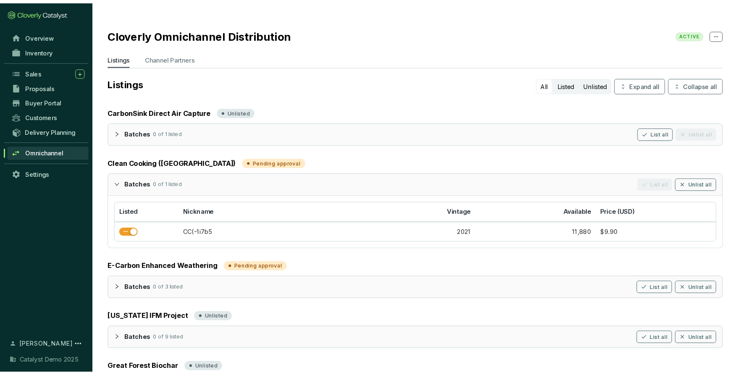
scroll to position [0, 0]
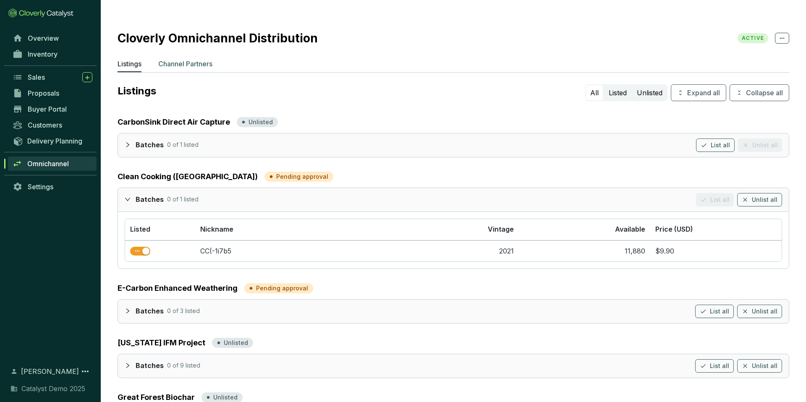
click at [186, 59] on p "Channel Partners" at bounding box center [185, 64] width 54 height 10
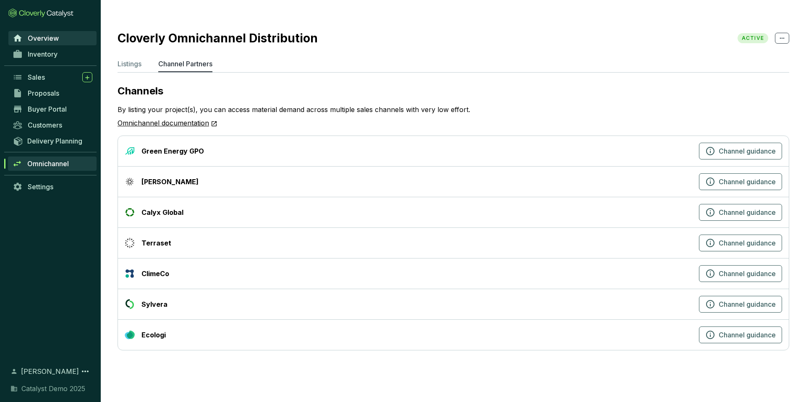
click at [38, 36] on span "Overview" at bounding box center [43, 38] width 31 height 8
